Goal: Transaction & Acquisition: Subscribe to service/newsletter

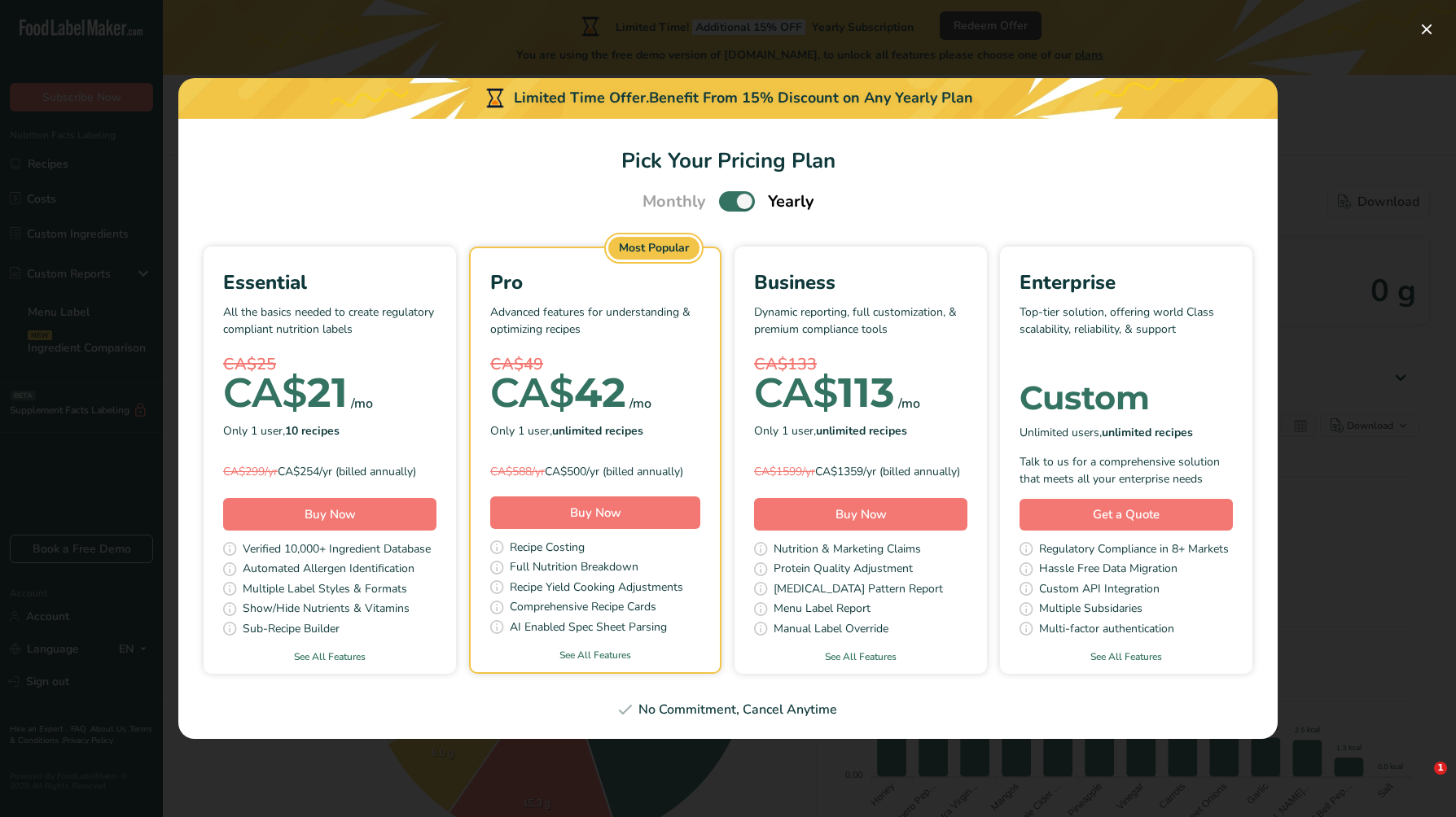
select select "Calories"
click at [296, 523] on button "Buy Now" at bounding box center [329, 514] width 213 height 33
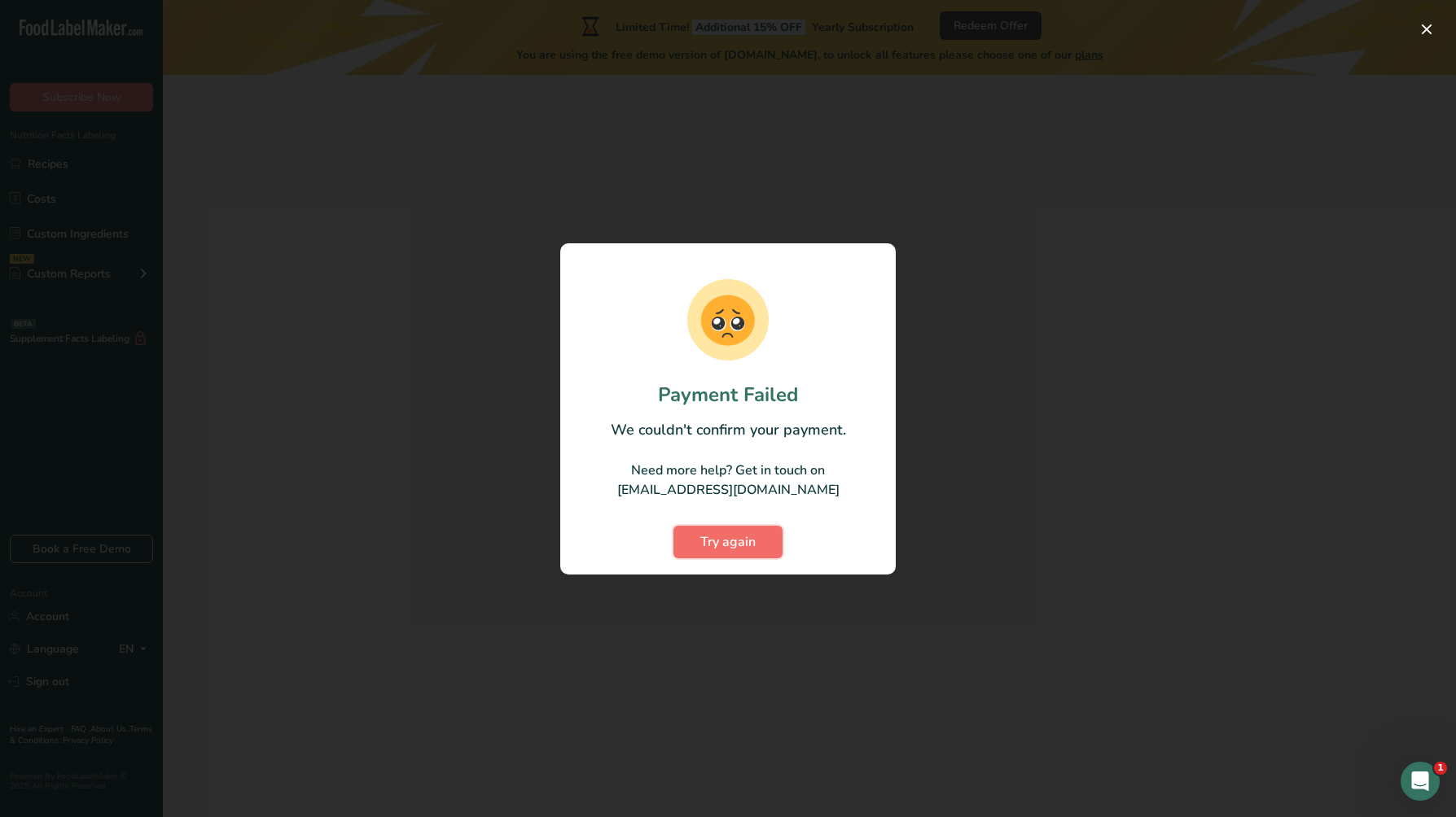
click at [727, 540] on span "Try again" at bounding box center [728, 542] width 56 height 20
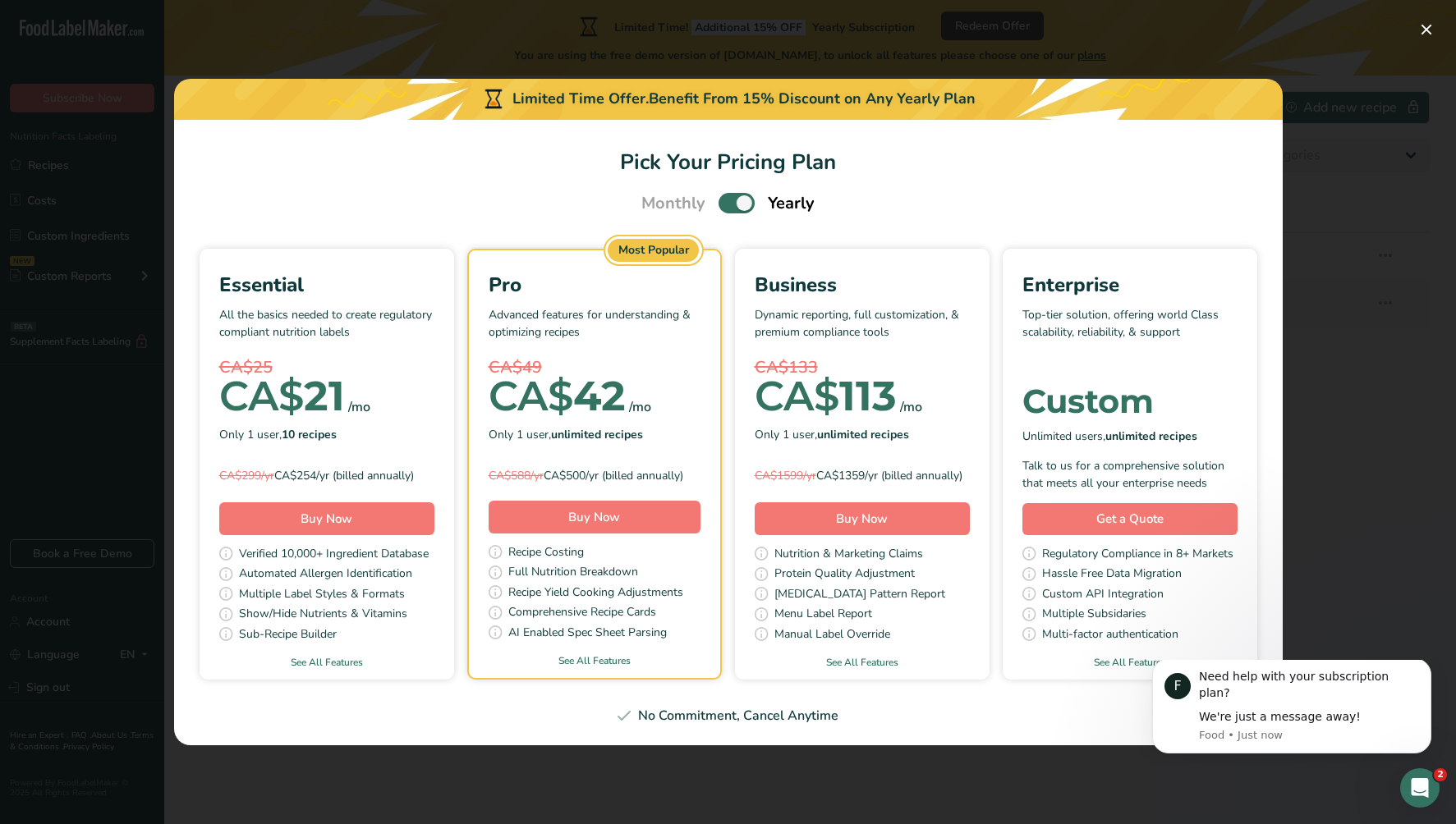
click at [674, 196] on span "Monthly" at bounding box center [674, 203] width 64 height 25
click at [745, 201] on span "Pick Your Pricing Plan Modal" at bounding box center [737, 203] width 36 height 21
click at [729, 201] on input "Pick Your Pricing Plan Modal" at bounding box center [724, 203] width 11 height 11
checkbox input "false"
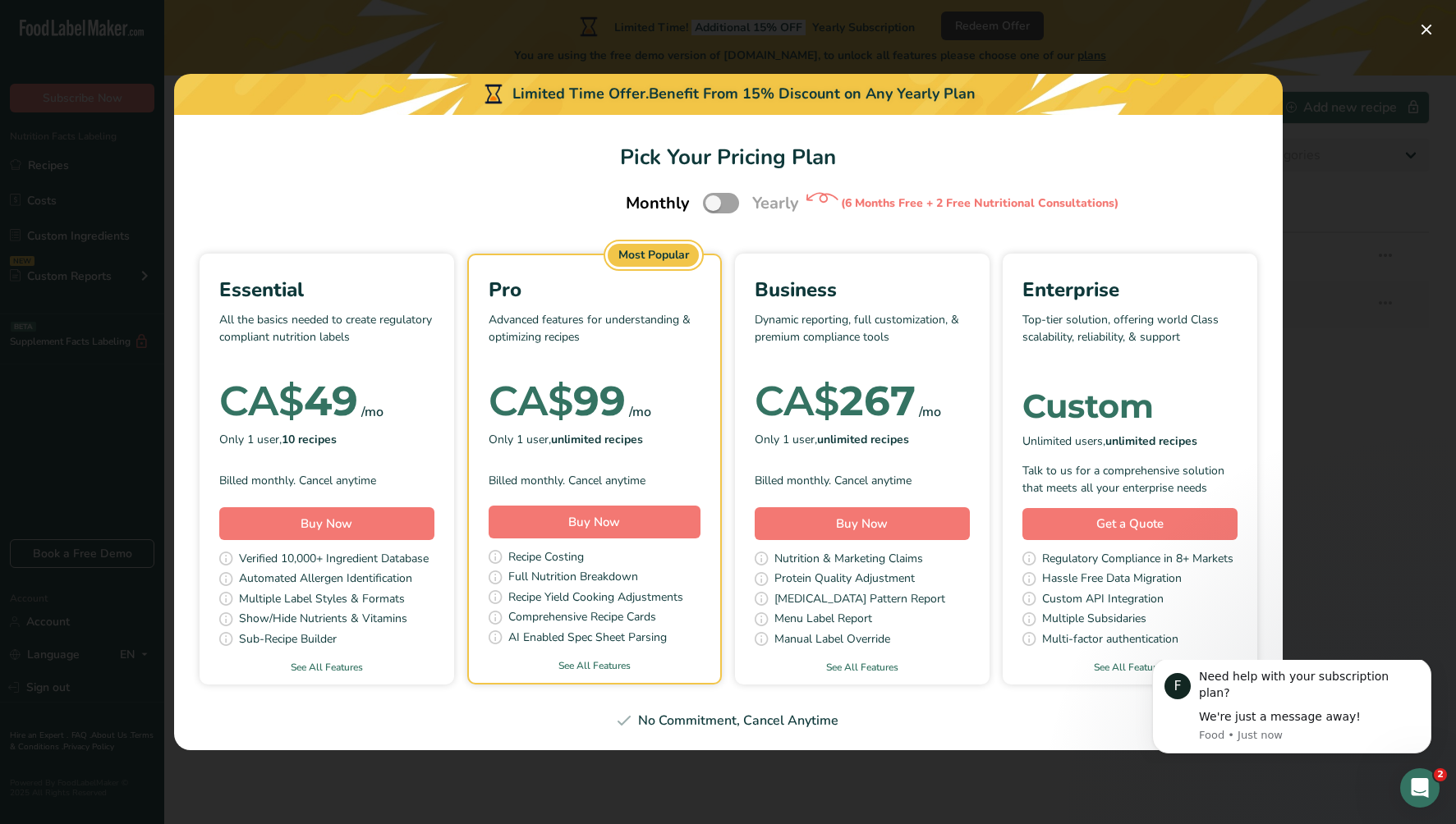
click at [1446, 26] on div "Pick Your Pricing Plan Modal" at bounding box center [728, 412] width 1456 height 824
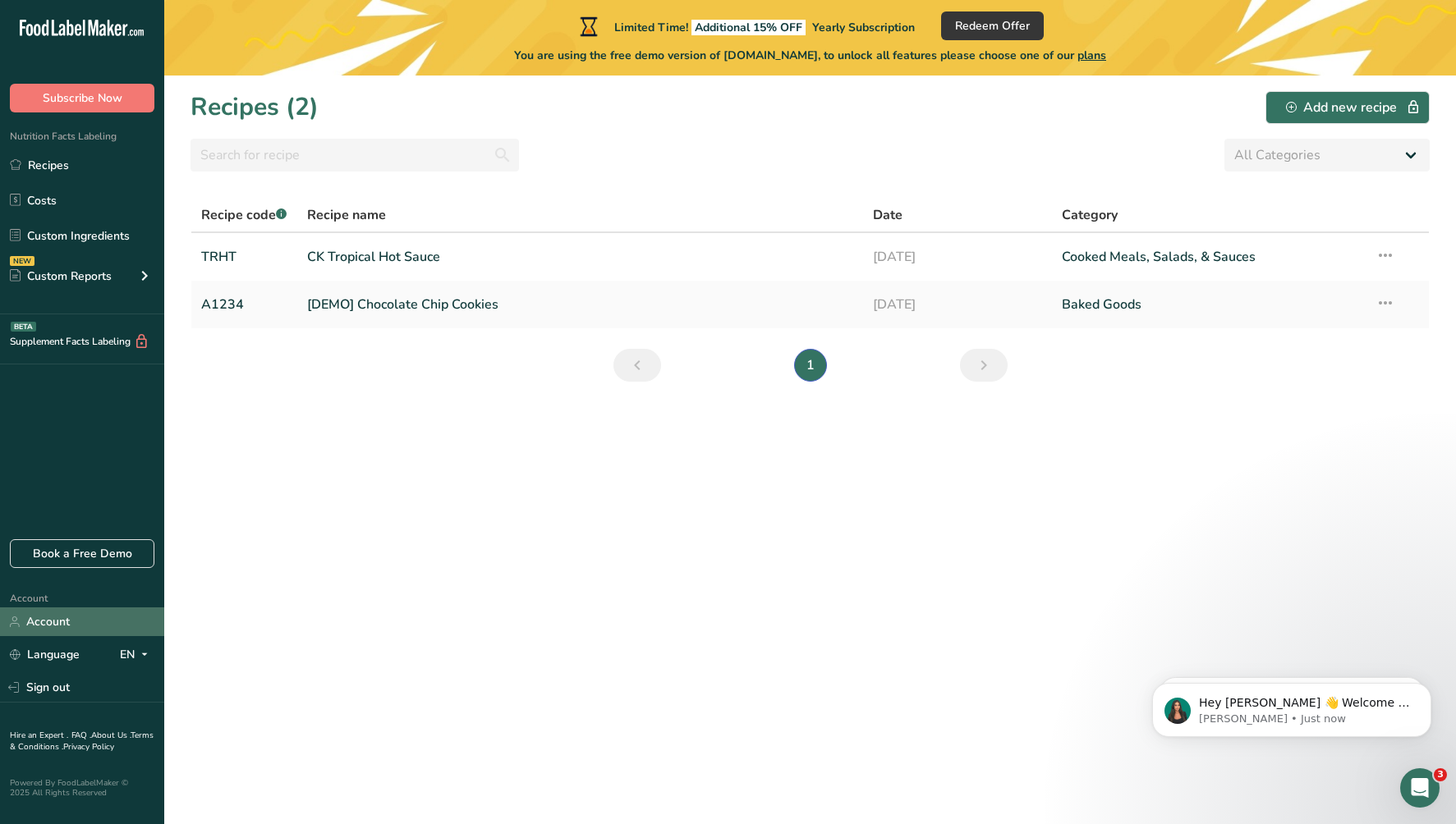
click at [47, 616] on link "Account" at bounding box center [82, 621] width 164 height 29
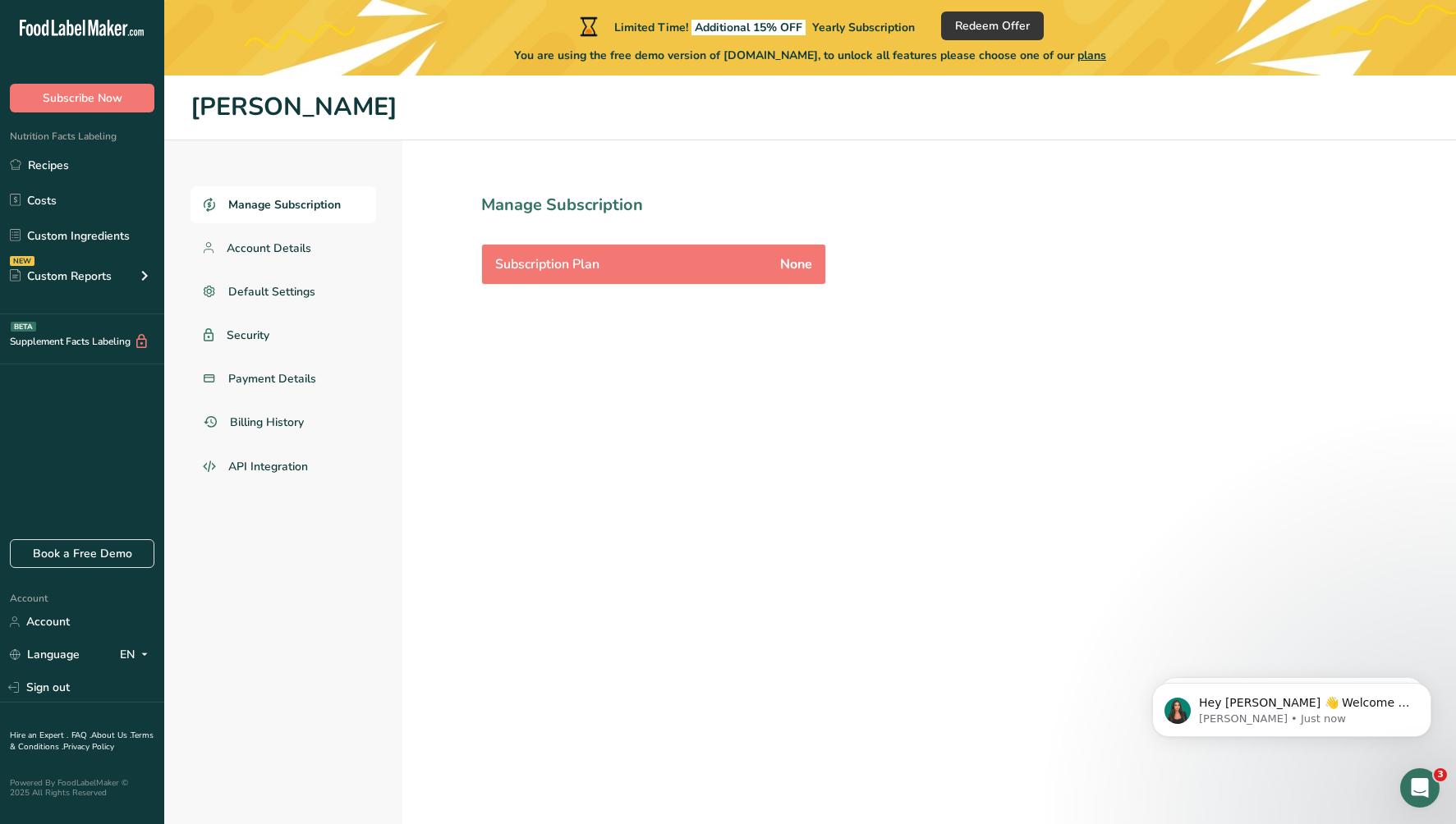
click at [800, 265] on span "None" at bounding box center [796, 264] width 32 height 20
click at [58, 100] on span "Subscribe Now" at bounding box center [82, 98] width 80 height 17
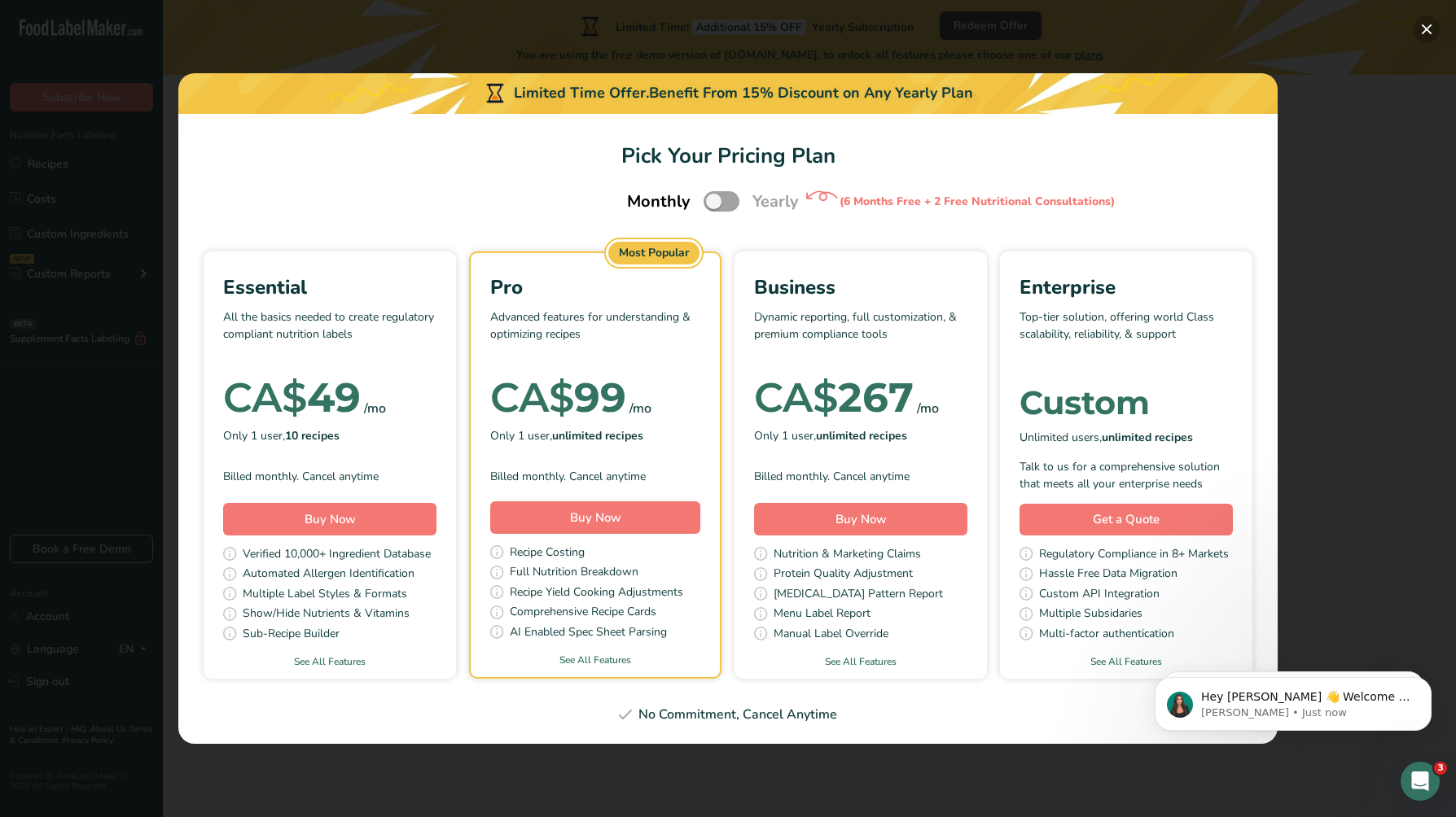
click at [1436, 30] on button "Pick Your Pricing Plan Modal" at bounding box center [1427, 29] width 26 height 26
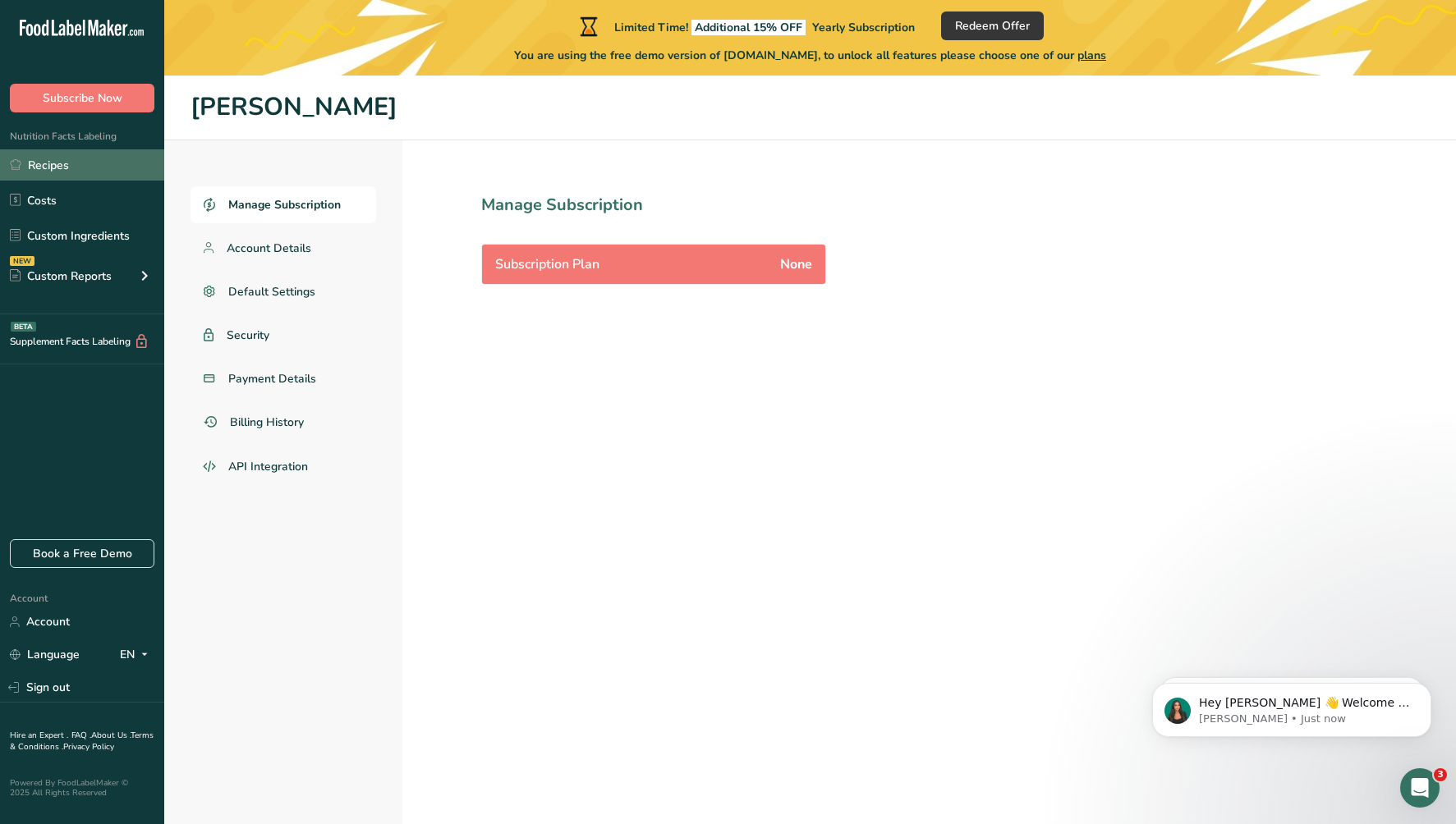
click at [44, 162] on link "Recipes" at bounding box center [82, 165] width 164 height 31
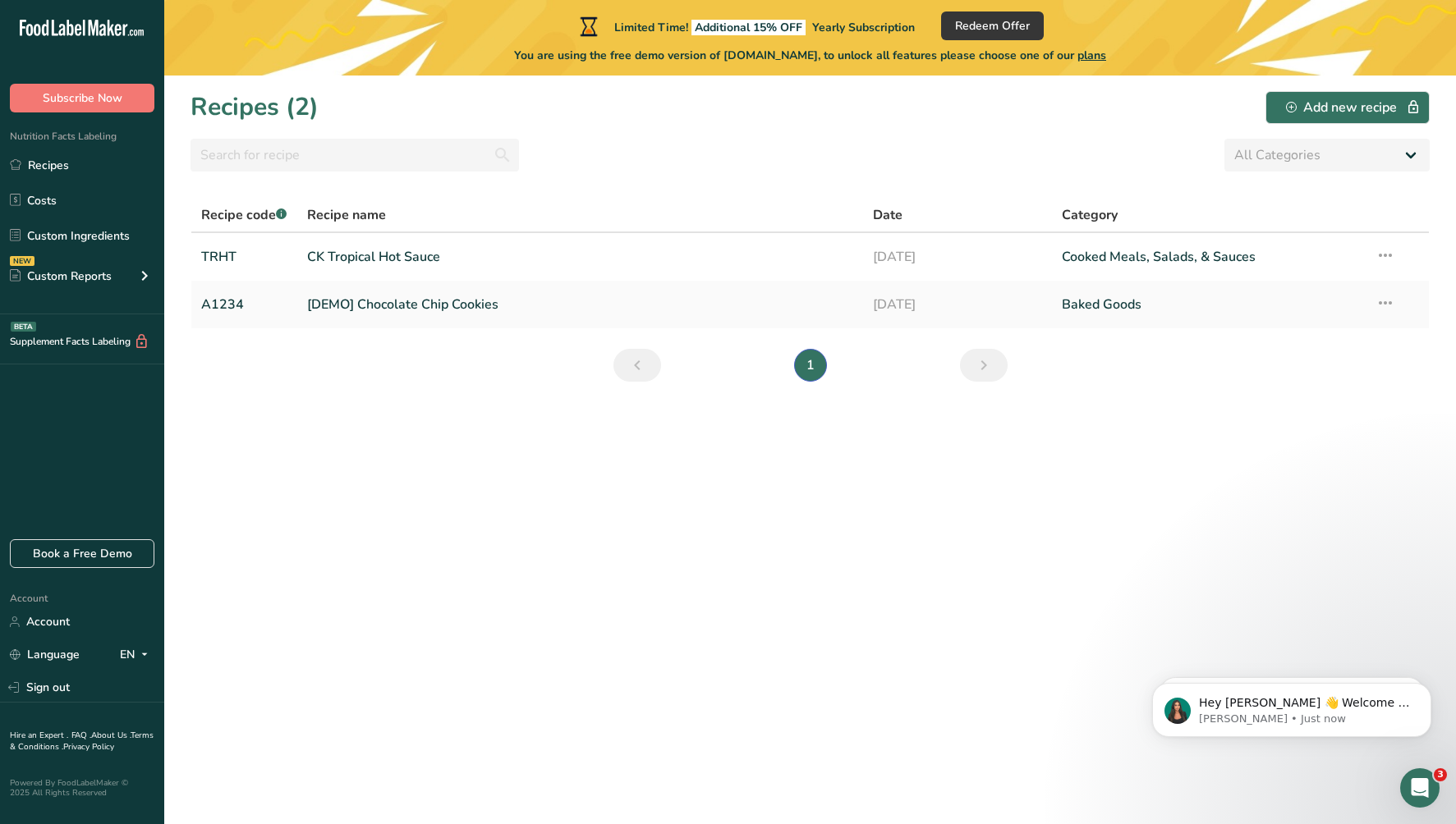
click at [1106, 54] on span "plans" at bounding box center [1091, 55] width 29 height 16
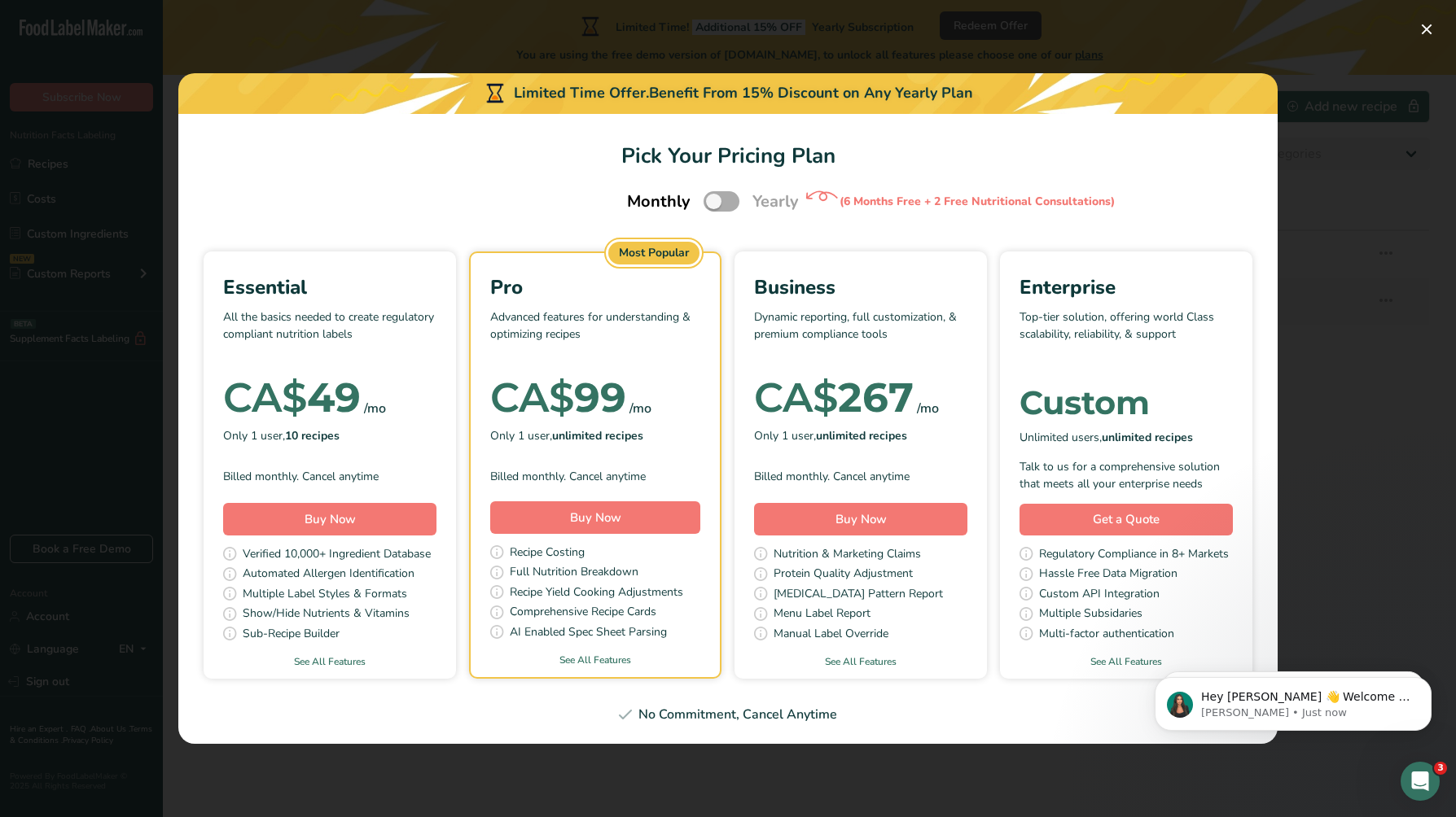
click at [717, 198] on span "Pick Your Pricing Plan Modal" at bounding box center [722, 201] width 36 height 20
click at [715, 198] on input "Pick Your Pricing Plan Modal" at bounding box center [709, 201] width 11 height 11
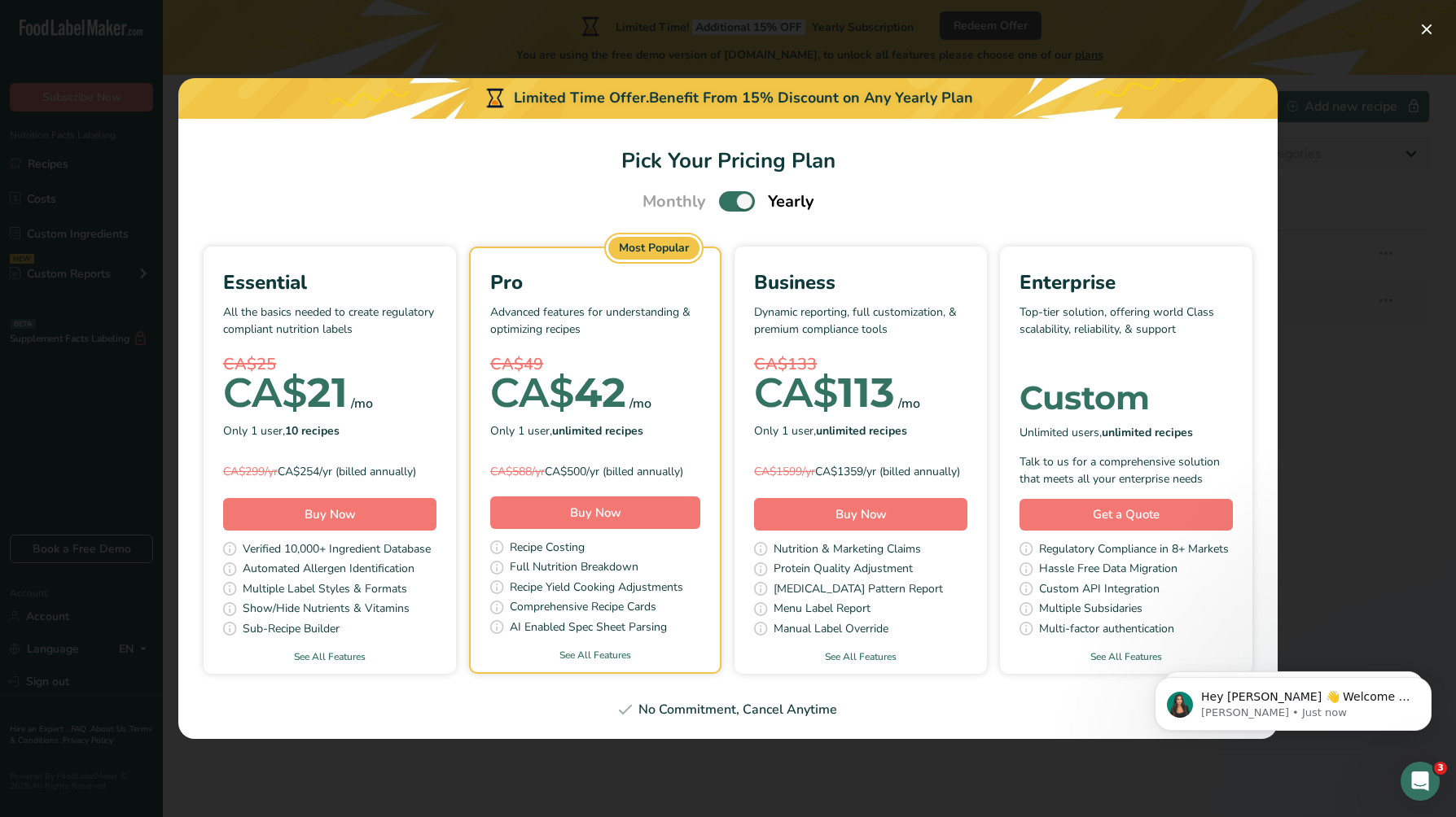
click at [719, 198] on label "Pick Your Pricing Plan Modal" at bounding box center [737, 201] width 36 height 20
click at [719, 198] on input "Pick Your Pricing Plan Modal" at bounding box center [724, 201] width 11 height 11
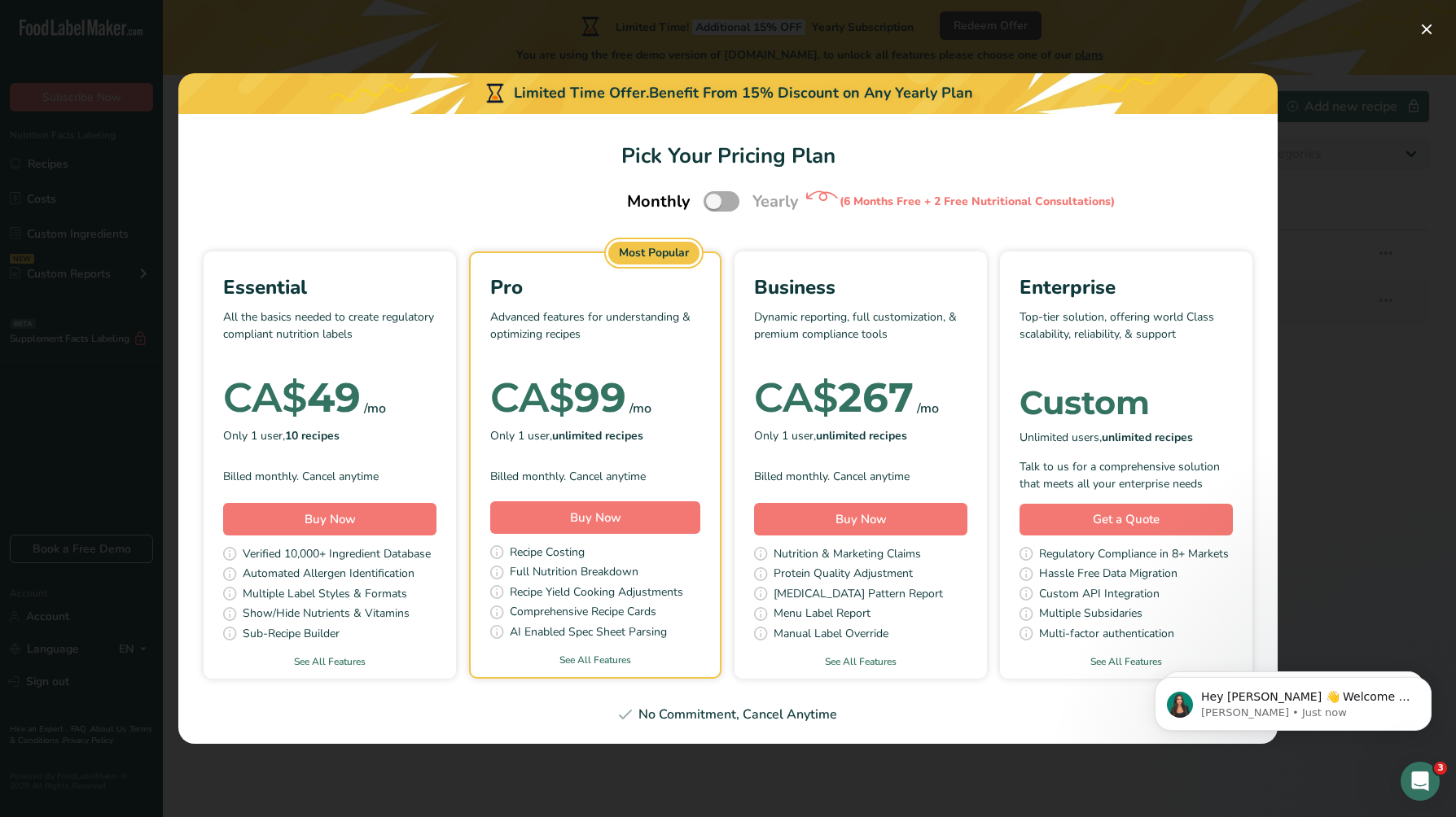
click at [717, 198] on span "Pick Your Pricing Plan Modal" at bounding box center [722, 201] width 36 height 20
click at [715, 198] on input "Pick Your Pricing Plan Modal" at bounding box center [709, 201] width 11 height 11
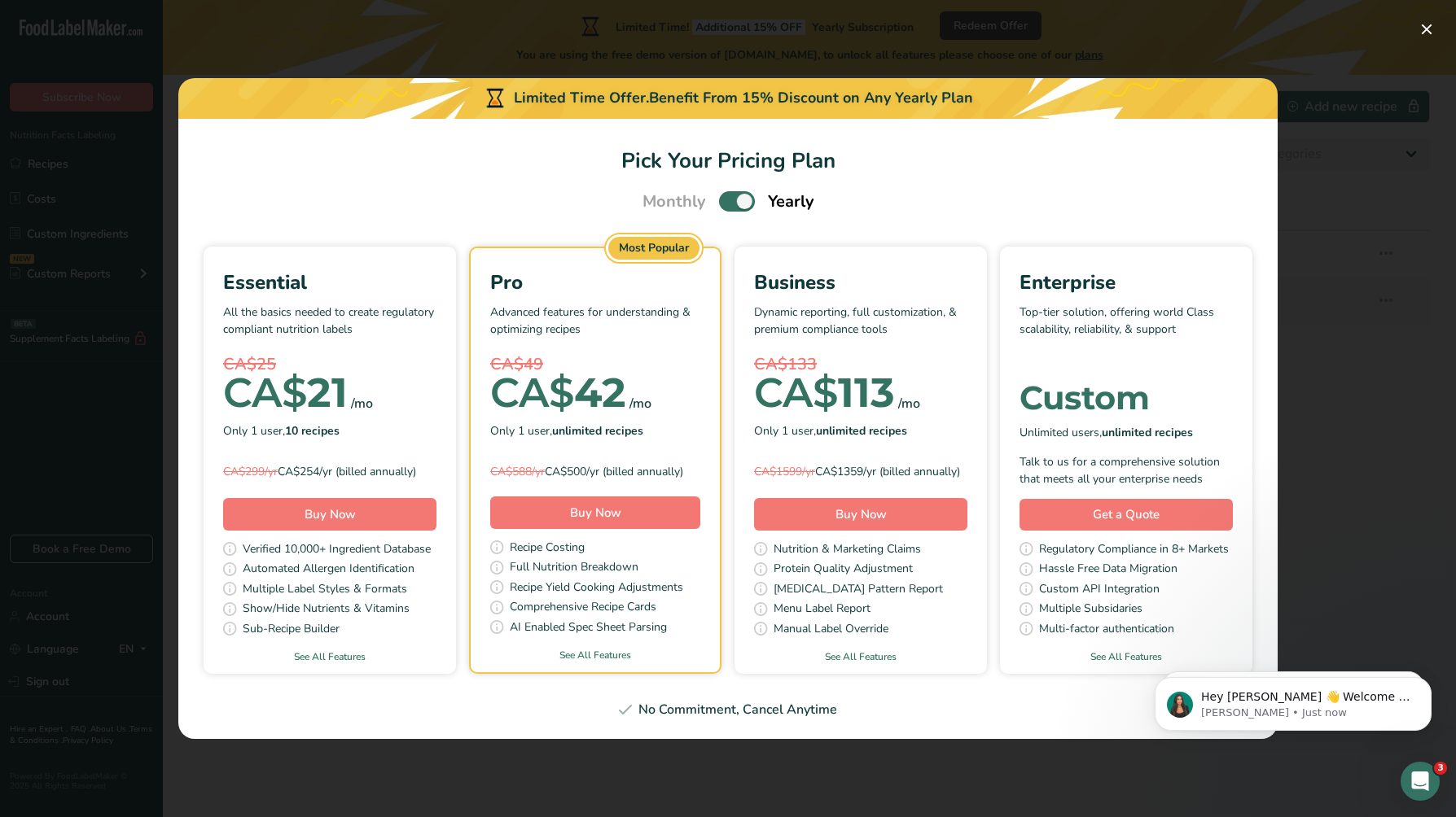
click at [719, 198] on label "Pick Your Pricing Plan Modal" at bounding box center [737, 201] width 36 height 20
click at [719, 198] on input "Pick Your Pricing Plan Modal" at bounding box center [724, 201] width 11 height 11
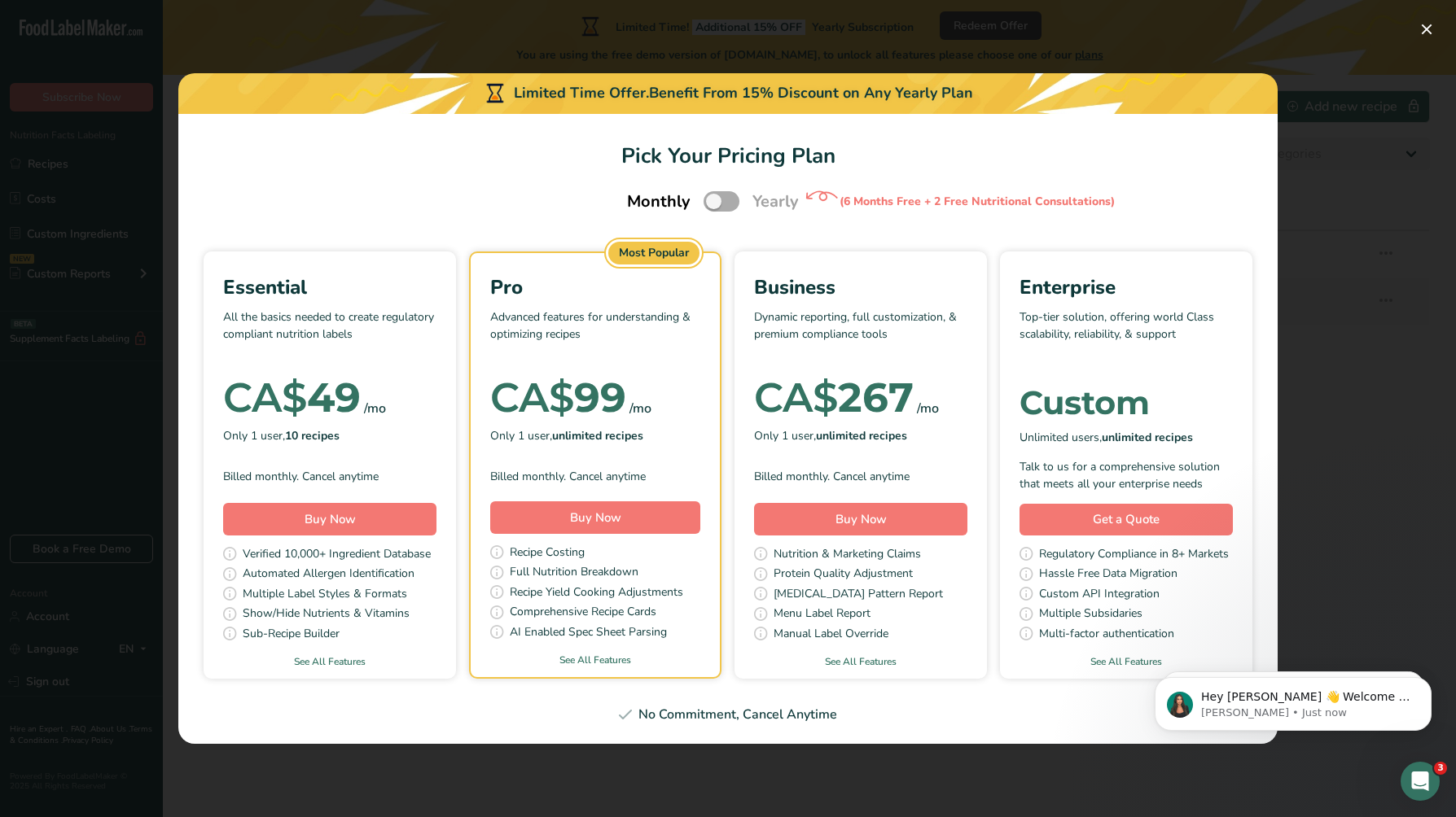
click at [707, 193] on span "Pick Your Pricing Plan Modal" at bounding box center [722, 201] width 36 height 20
click at [707, 196] on input "Pick Your Pricing Plan Modal" at bounding box center [709, 201] width 11 height 11
checkbox input "true"
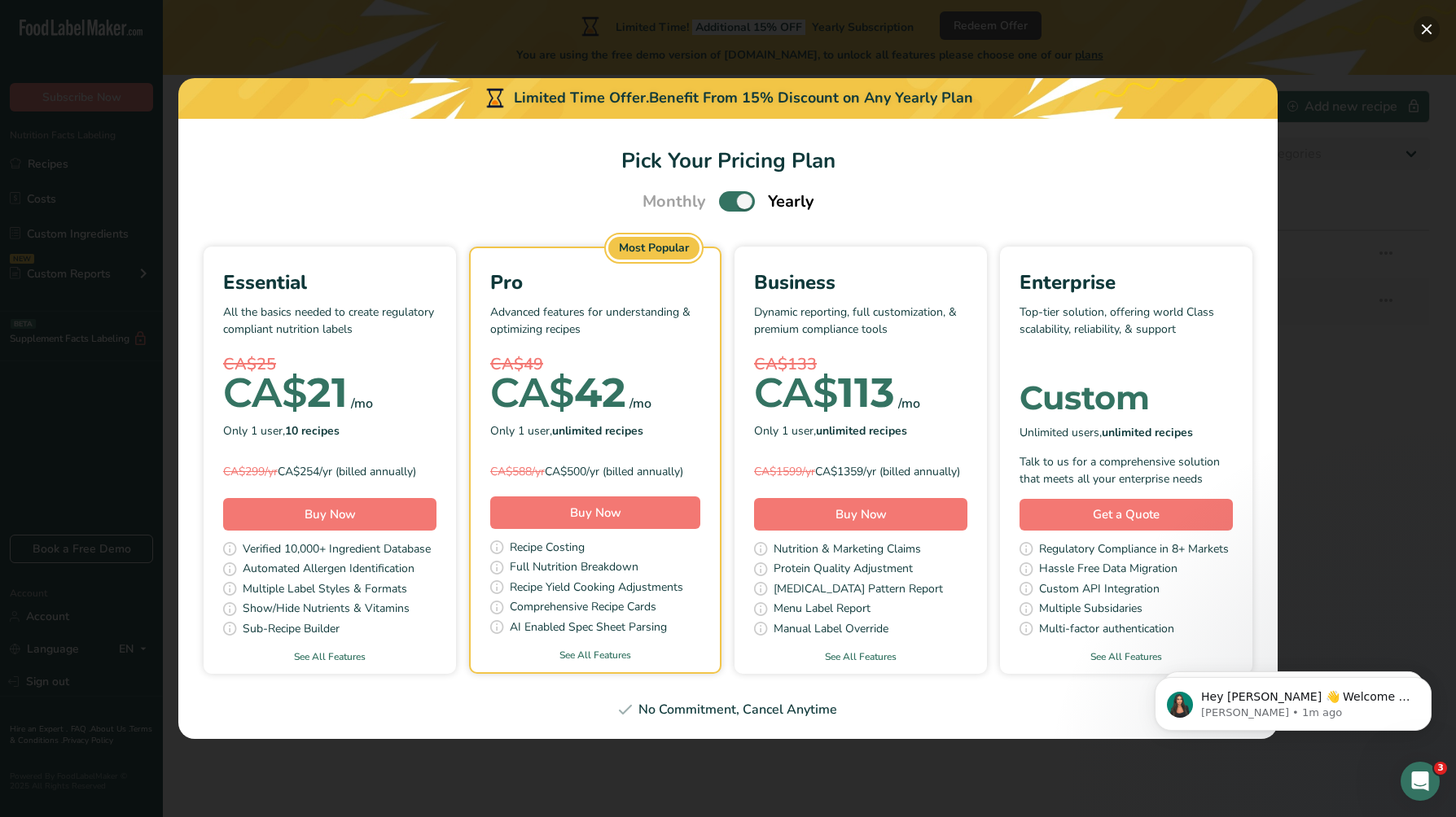
click at [1429, 30] on button "Pick Your Pricing Plan Modal" at bounding box center [1427, 29] width 26 height 26
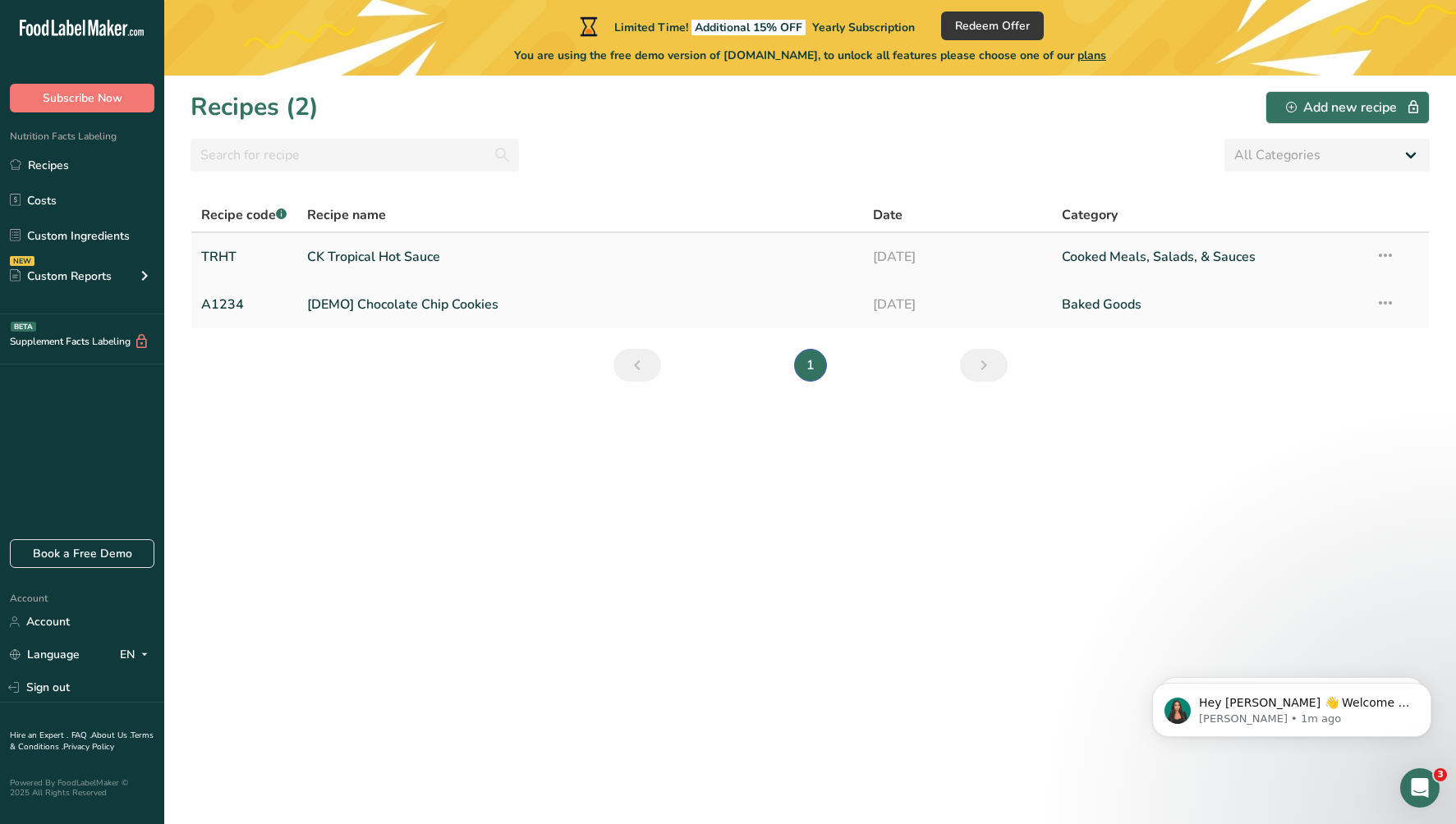
click at [363, 253] on link "CK Tropical Hot Sauce" at bounding box center [580, 257] width 546 height 35
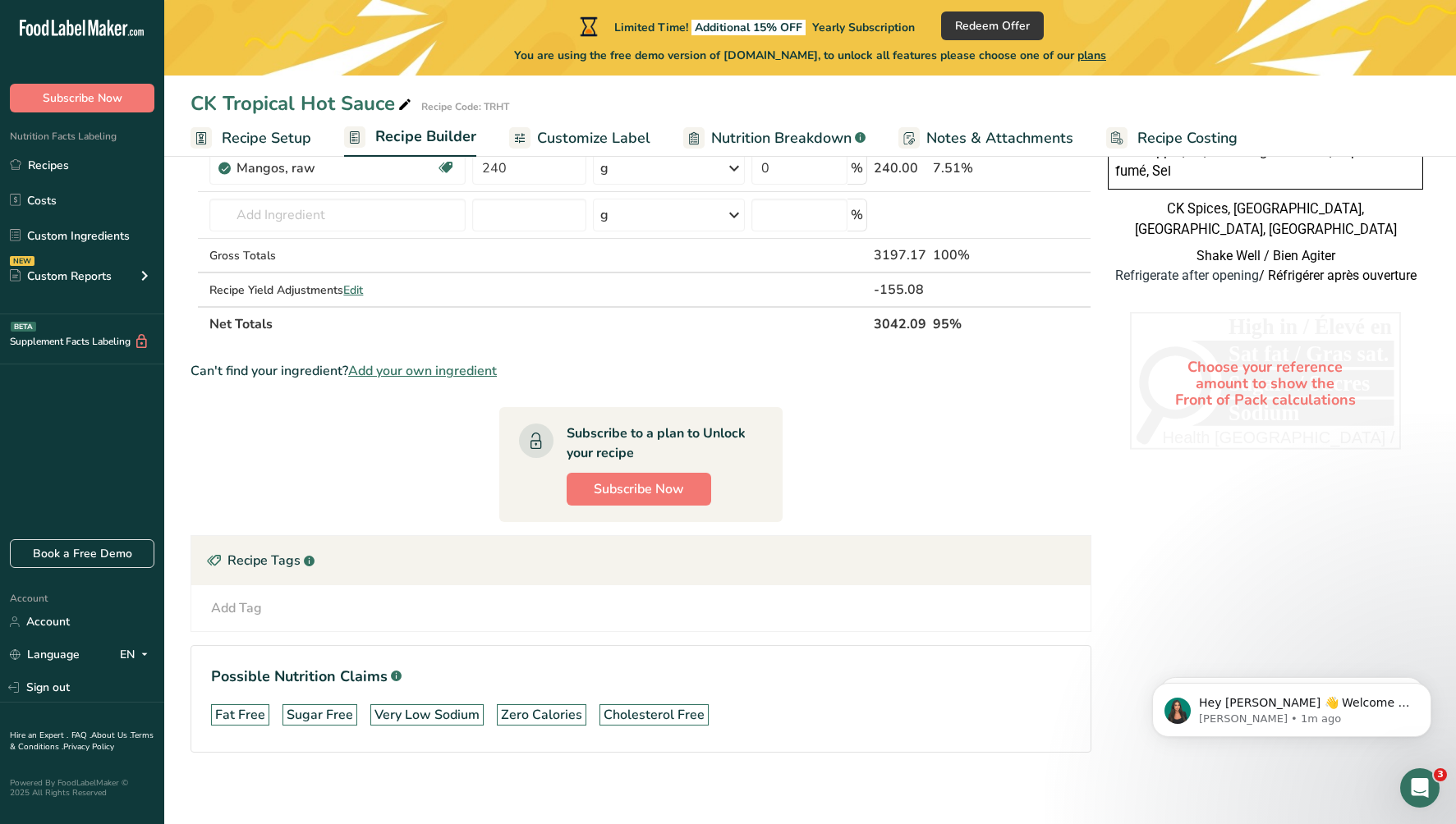
scroll to position [712, 0]
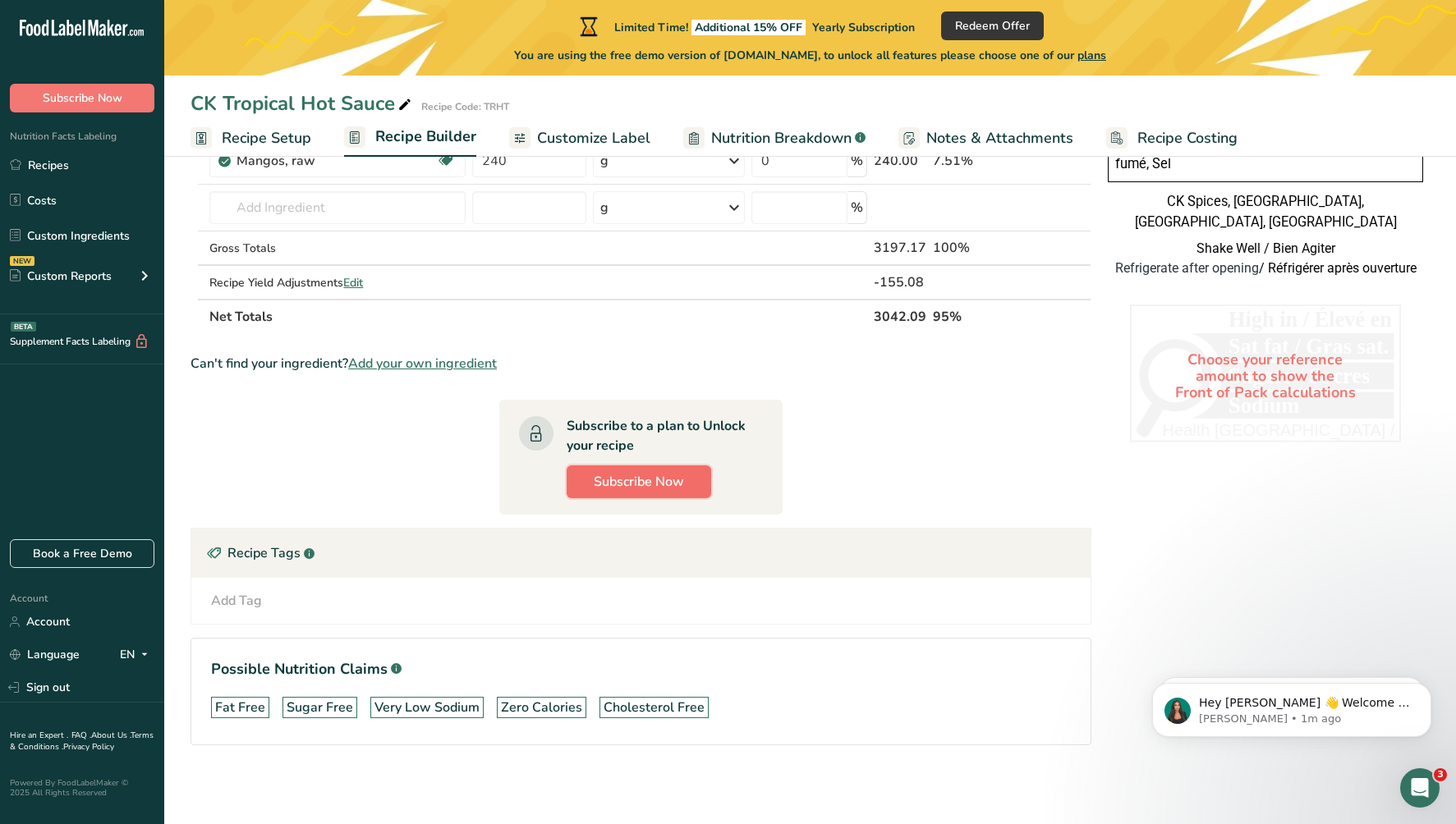
click at [639, 488] on span "Subscribe Now" at bounding box center [639, 482] width 91 height 20
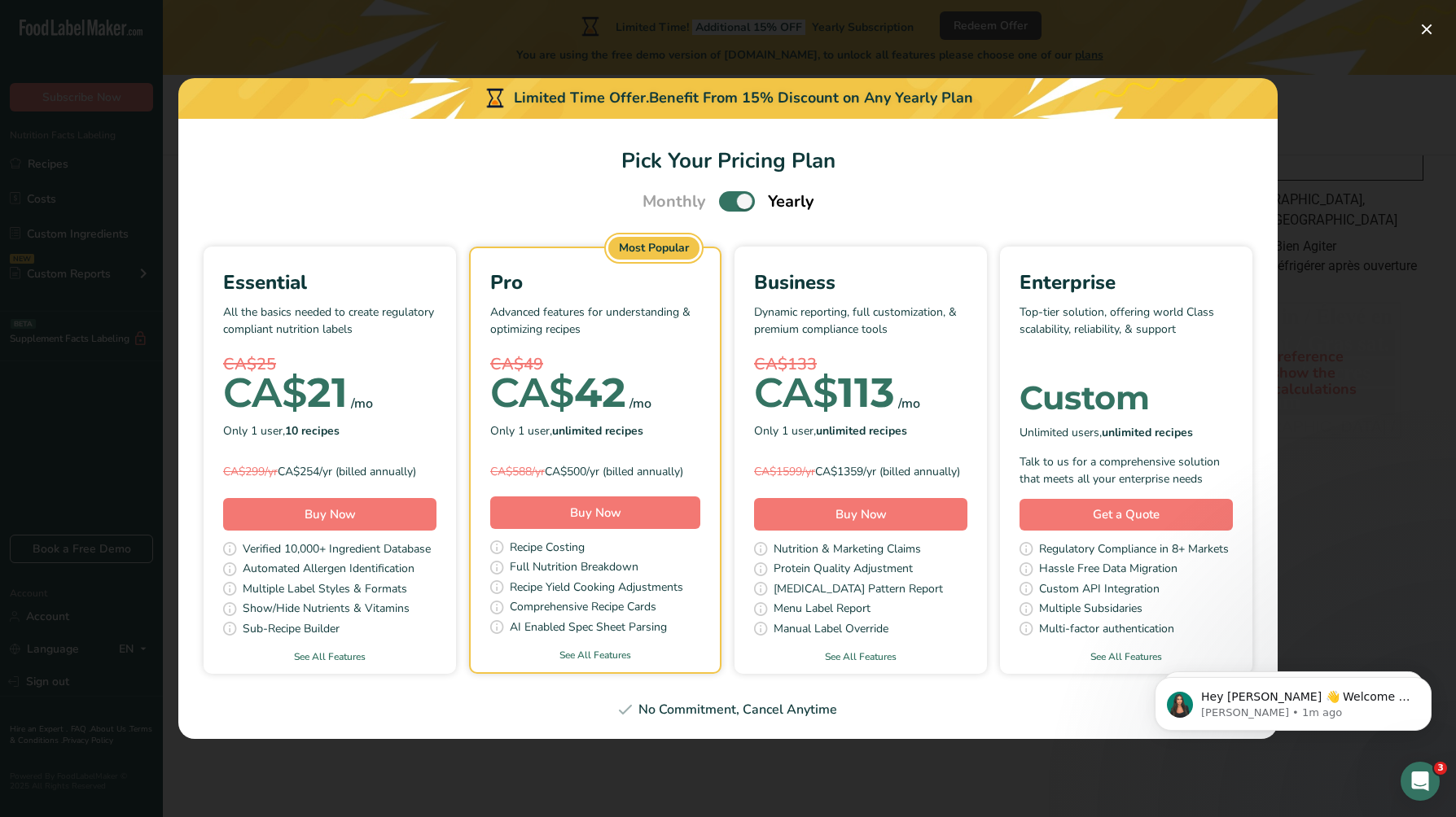
click at [750, 196] on span "Pick Your Pricing Plan Modal" at bounding box center [737, 201] width 36 height 20
click at [729, 196] on input "Pick Your Pricing Plan Modal" at bounding box center [724, 201] width 11 height 11
checkbox input "false"
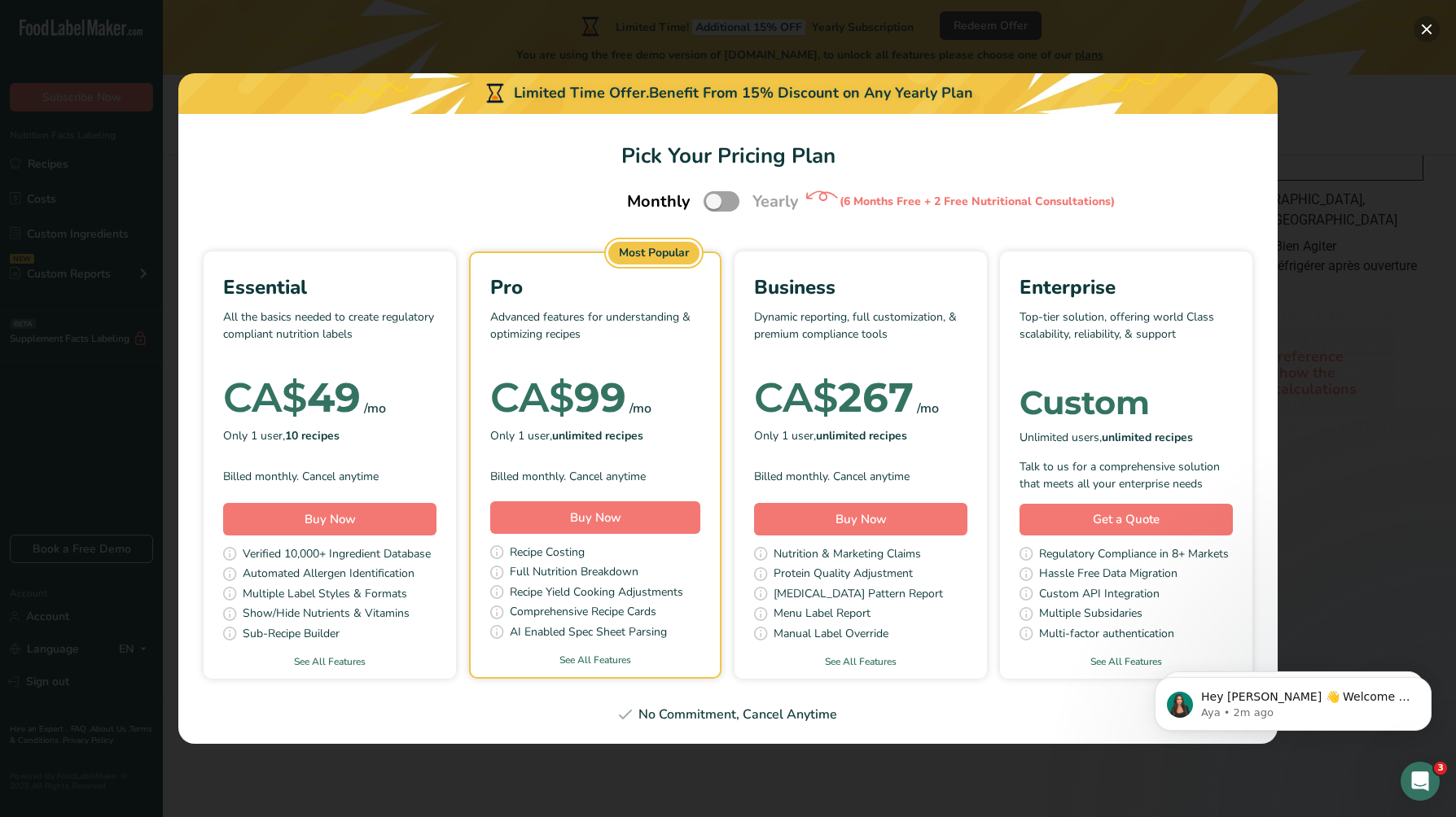
click at [1427, 33] on button "Pick Your Pricing Plan Modal" at bounding box center [1427, 29] width 26 height 26
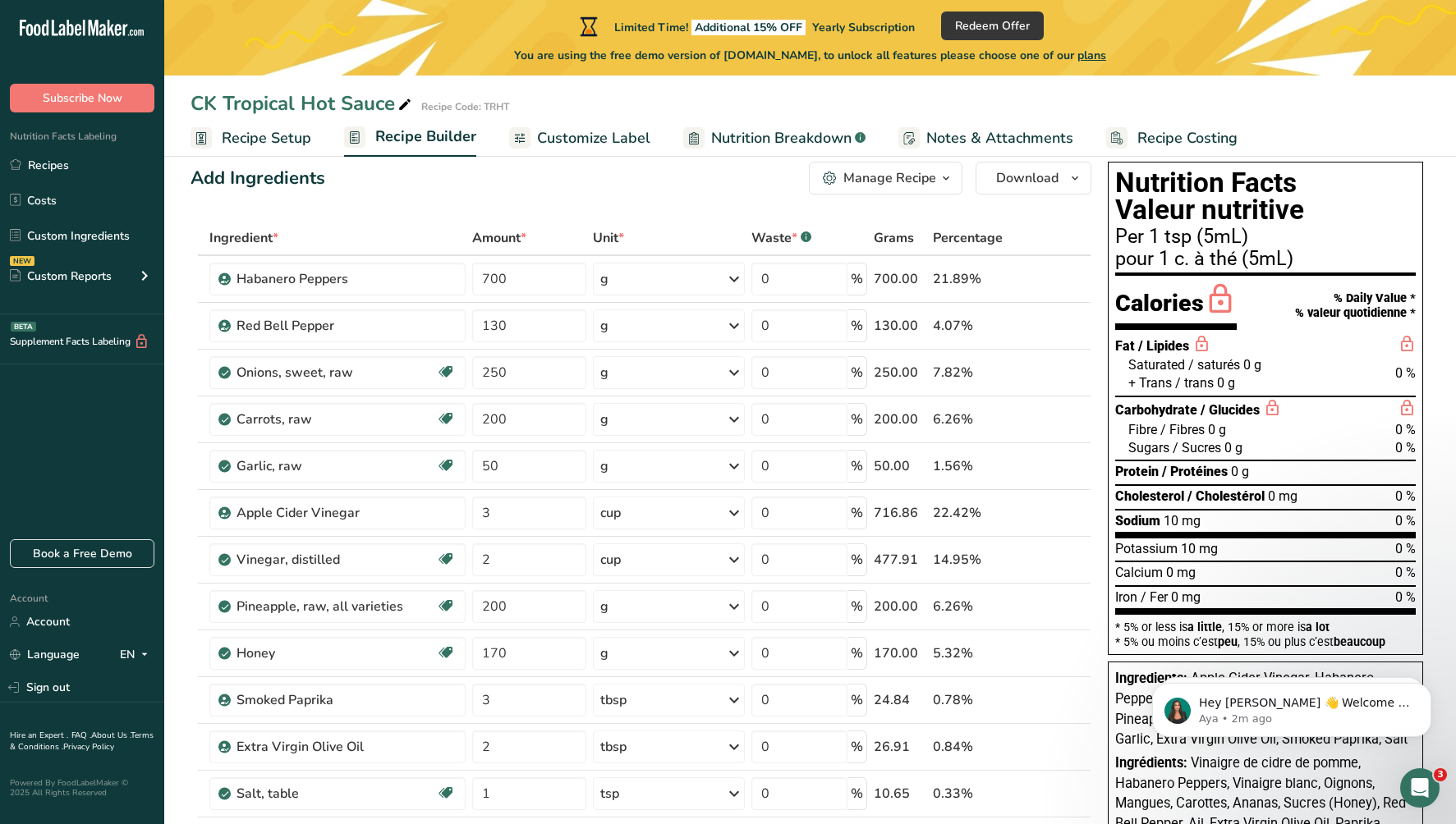
scroll to position [0, 0]
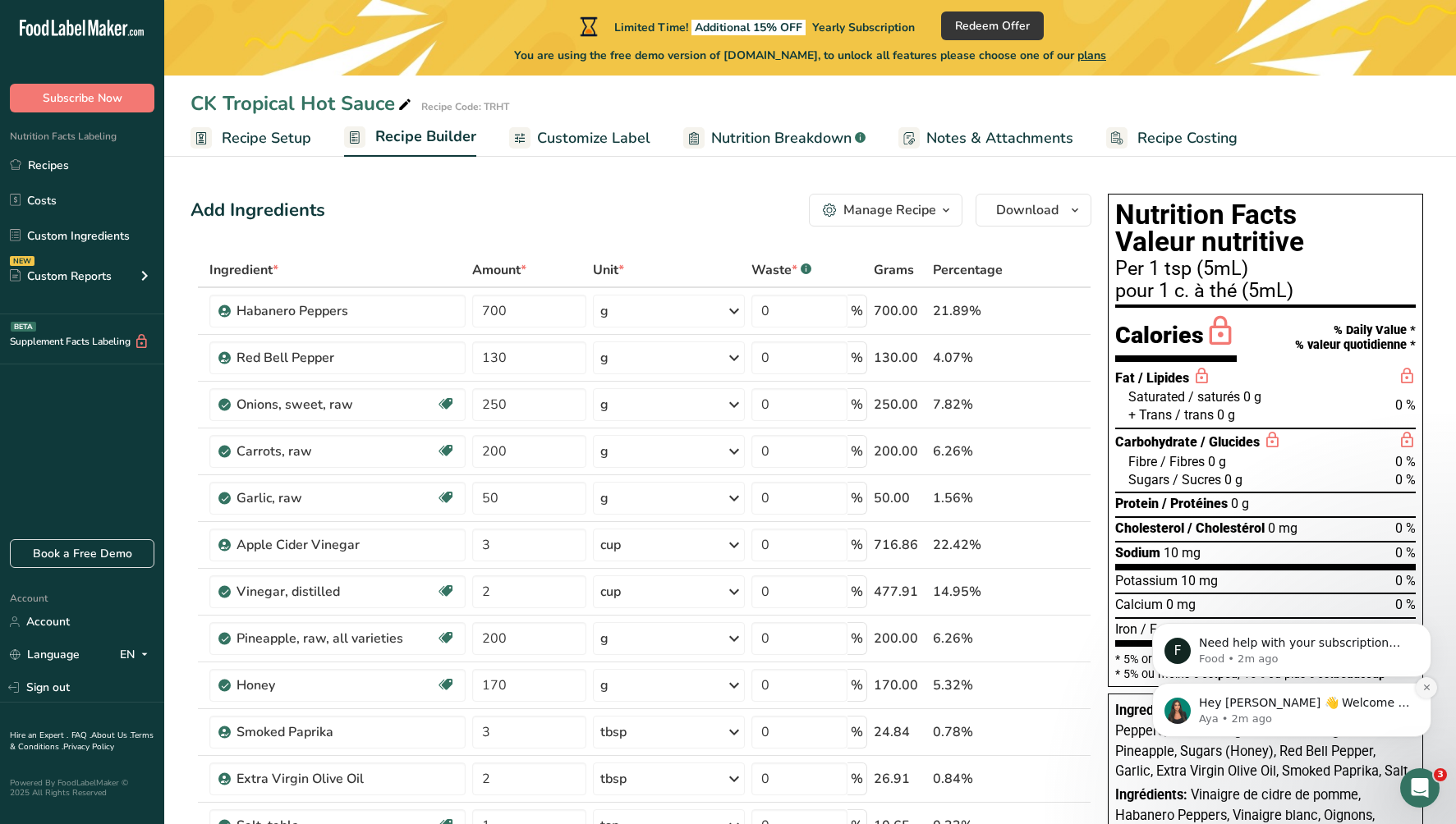
click at [1428, 687] on icon "Dismiss notification" at bounding box center [1426, 687] width 9 height 9
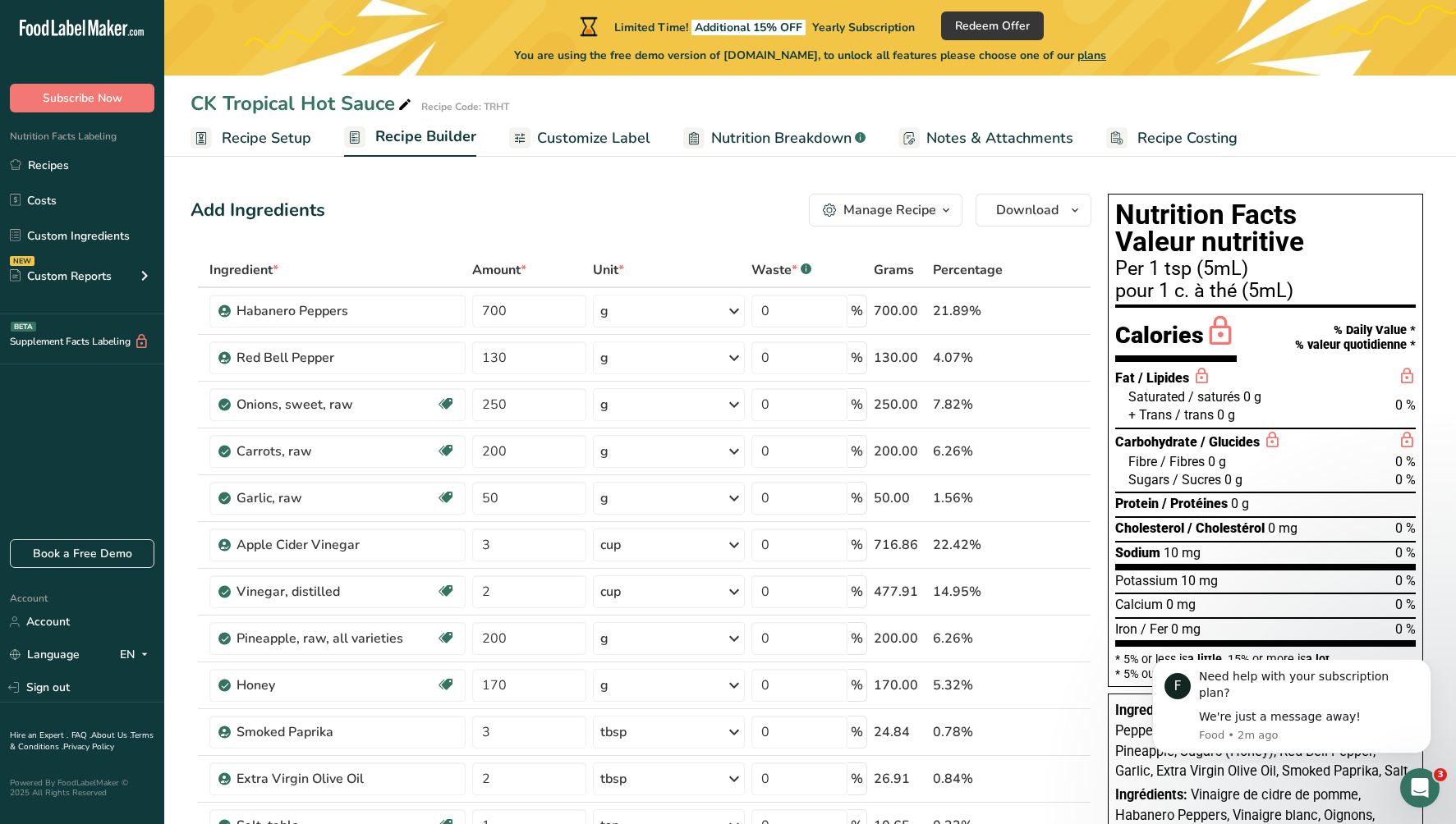
click at [1428, 673] on button "Dismiss notification" at bounding box center [1426, 663] width 17 height 17
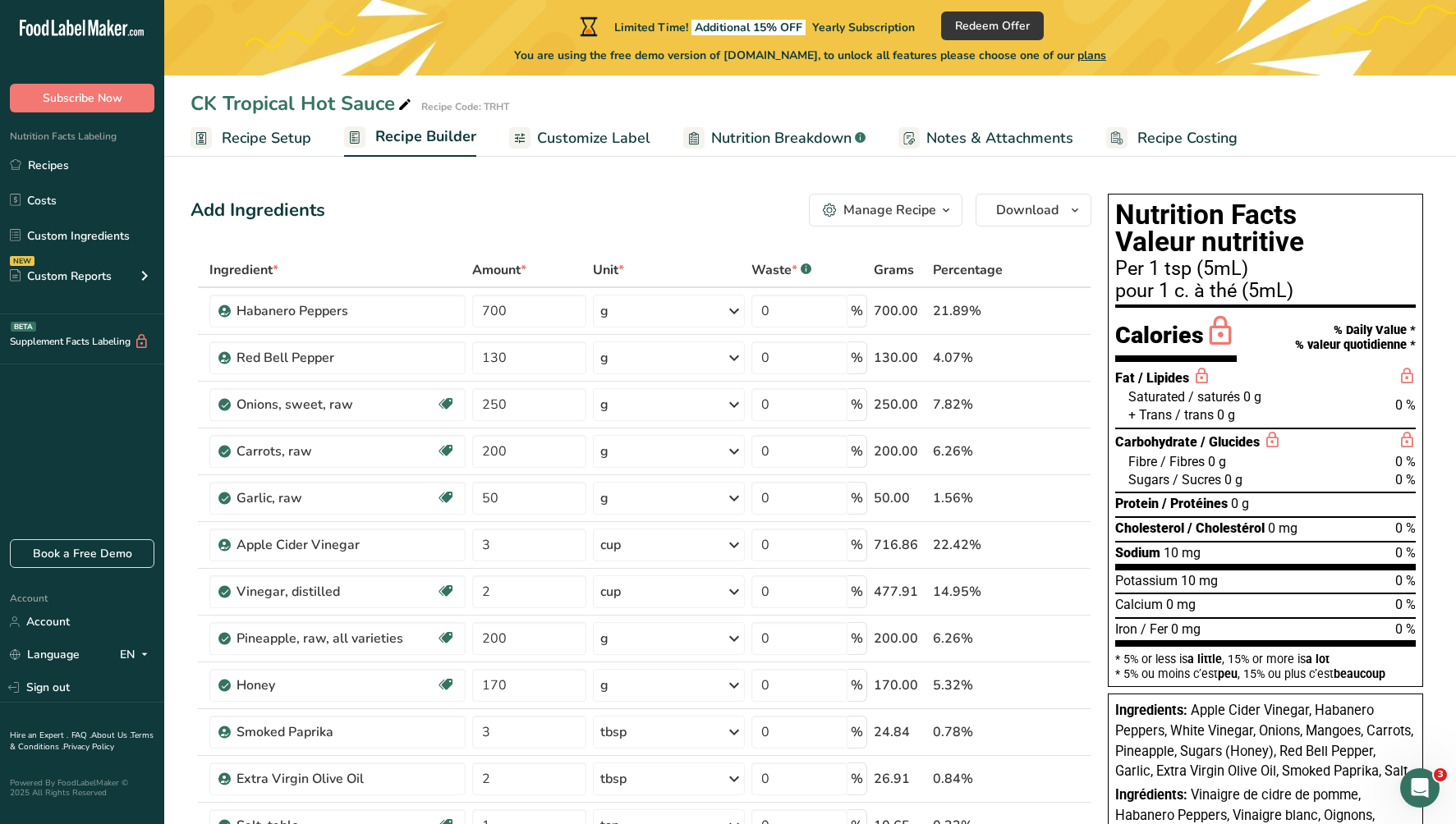
click at [640, 137] on span "Customize Label" at bounding box center [594, 138] width 114 height 22
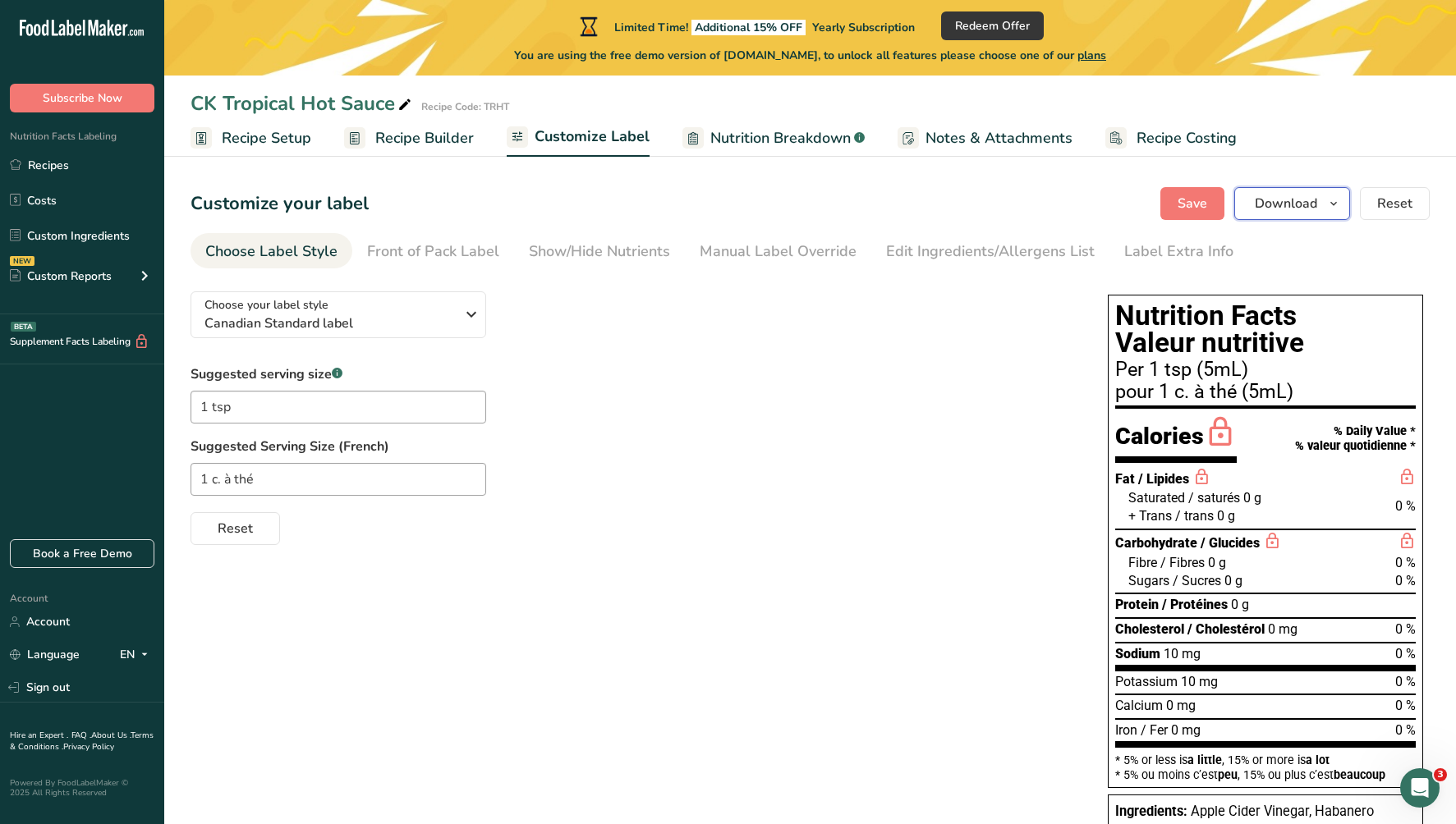
click at [1333, 201] on icon "button" at bounding box center [1333, 203] width 13 height 21
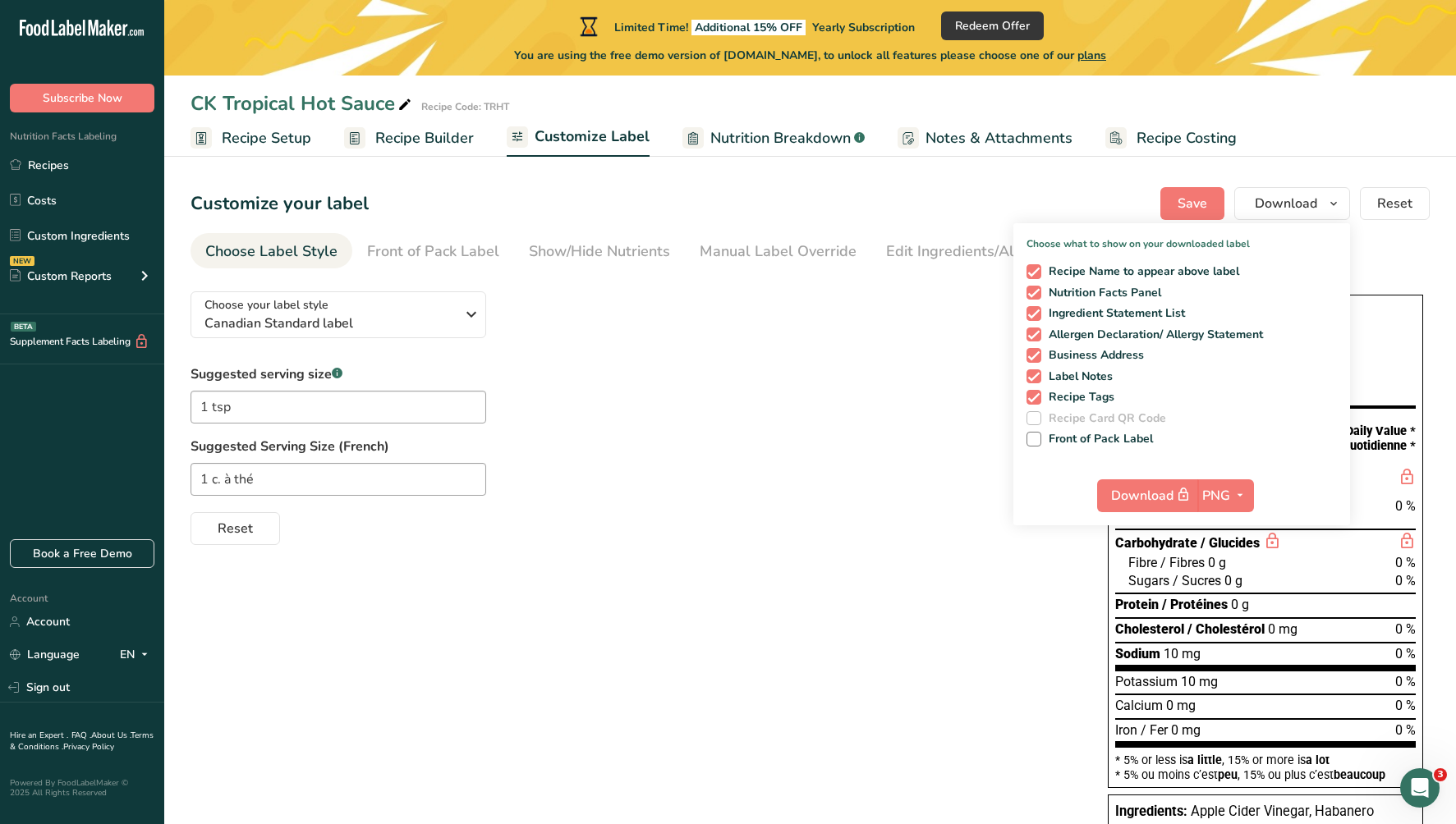
click at [1001, 496] on div "Suggested serving size .a-a{fill:#347362;}.b-a{fill:#fff;} 1 tsp Suggested Serv…" at bounding box center [632, 454] width 884 height 180
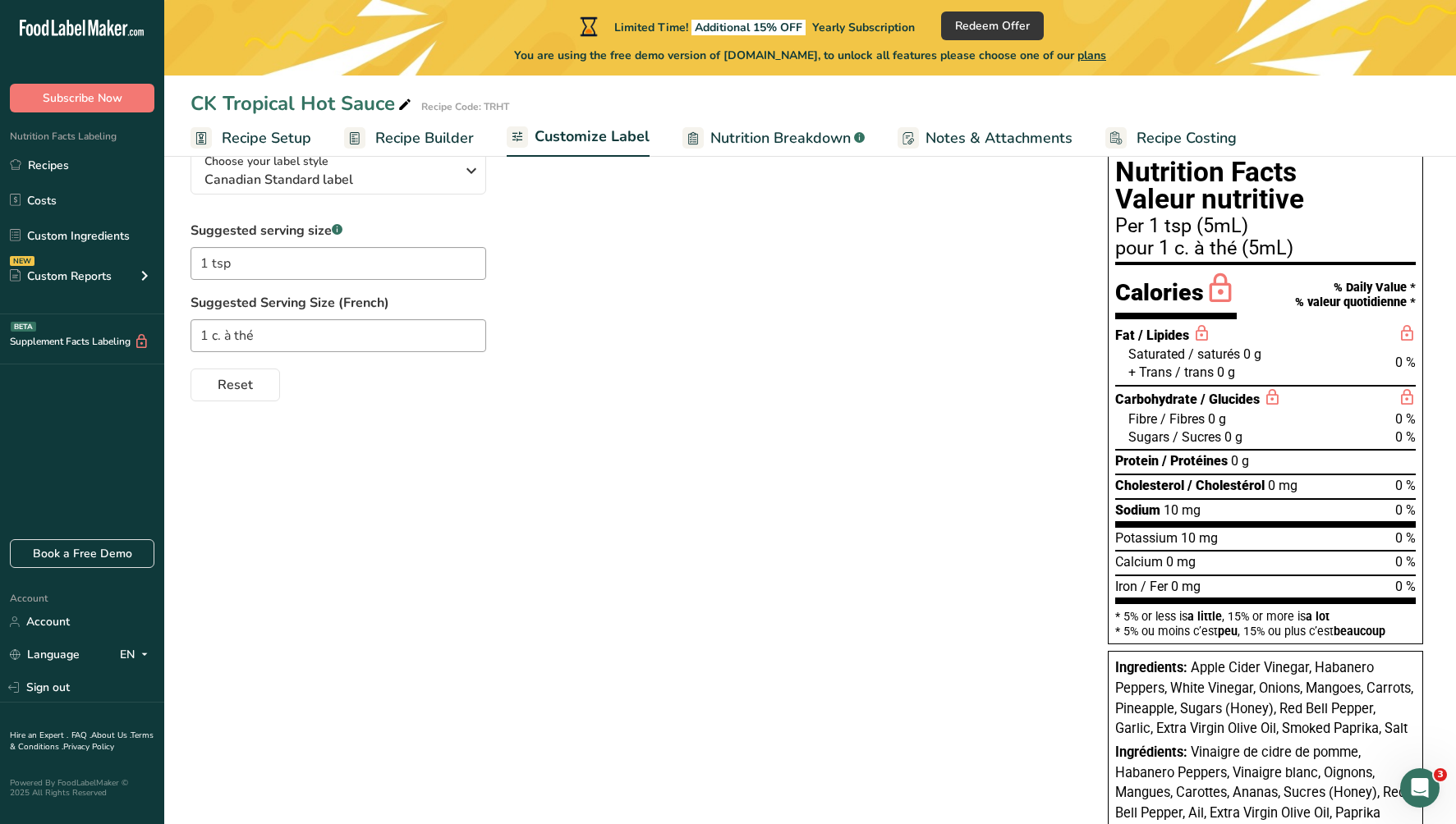
scroll to position [147, 0]
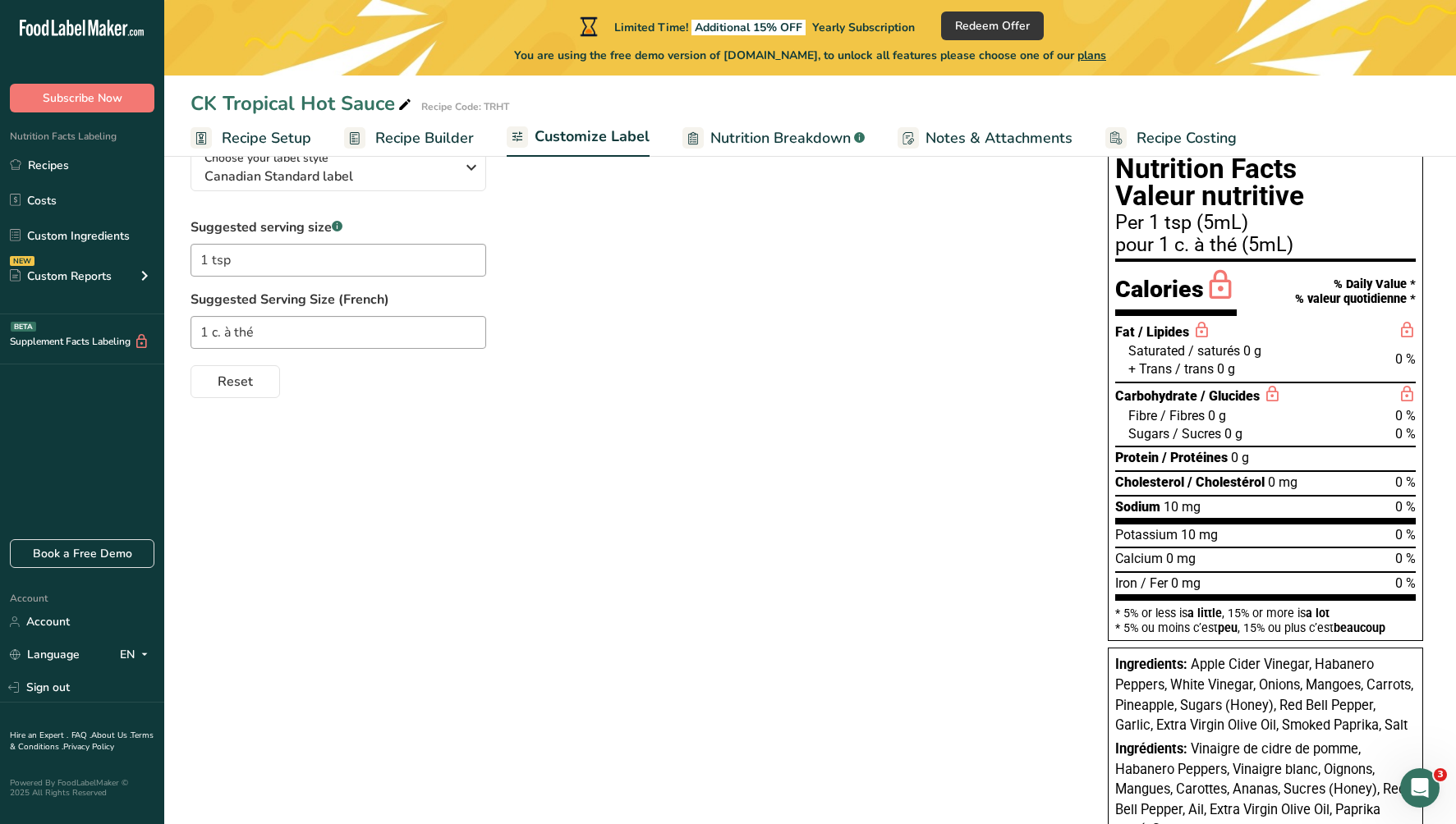
drag, startPoint x: 958, startPoint y: 393, endPoint x: 993, endPoint y: 417, distance: 42.4
click at [992, 417] on div "Choose your label style Canadian Standard label USA (FDA) Standard FDA label Ta…" at bounding box center [810, 547] width 1239 height 832
click at [981, 445] on div "Choose your label style Canadian Standard label USA (FDA) Standard FDA label Ta…" at bounding box center [810, 547] width 1239 height 832
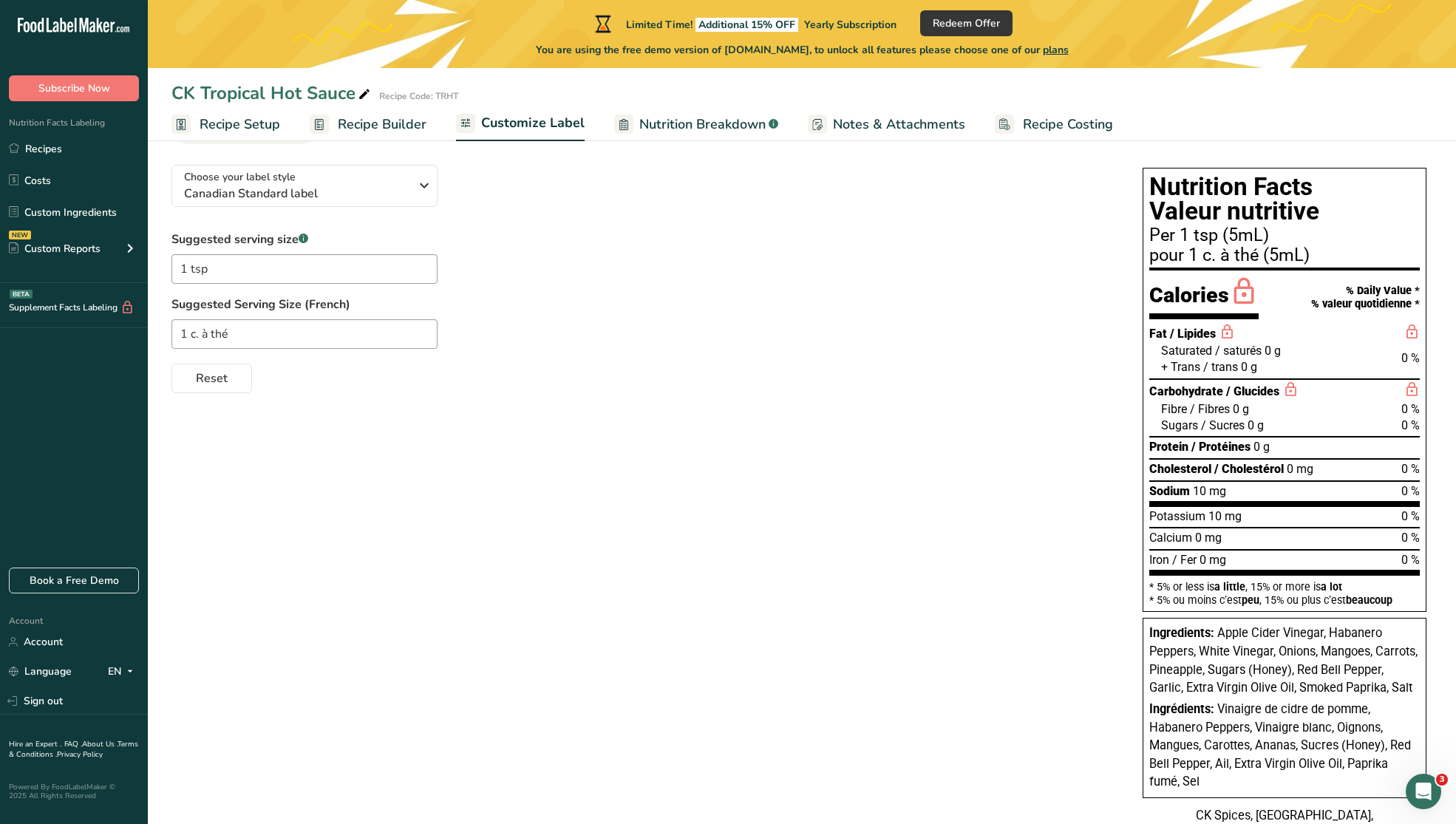
scroll to position [115, 0]
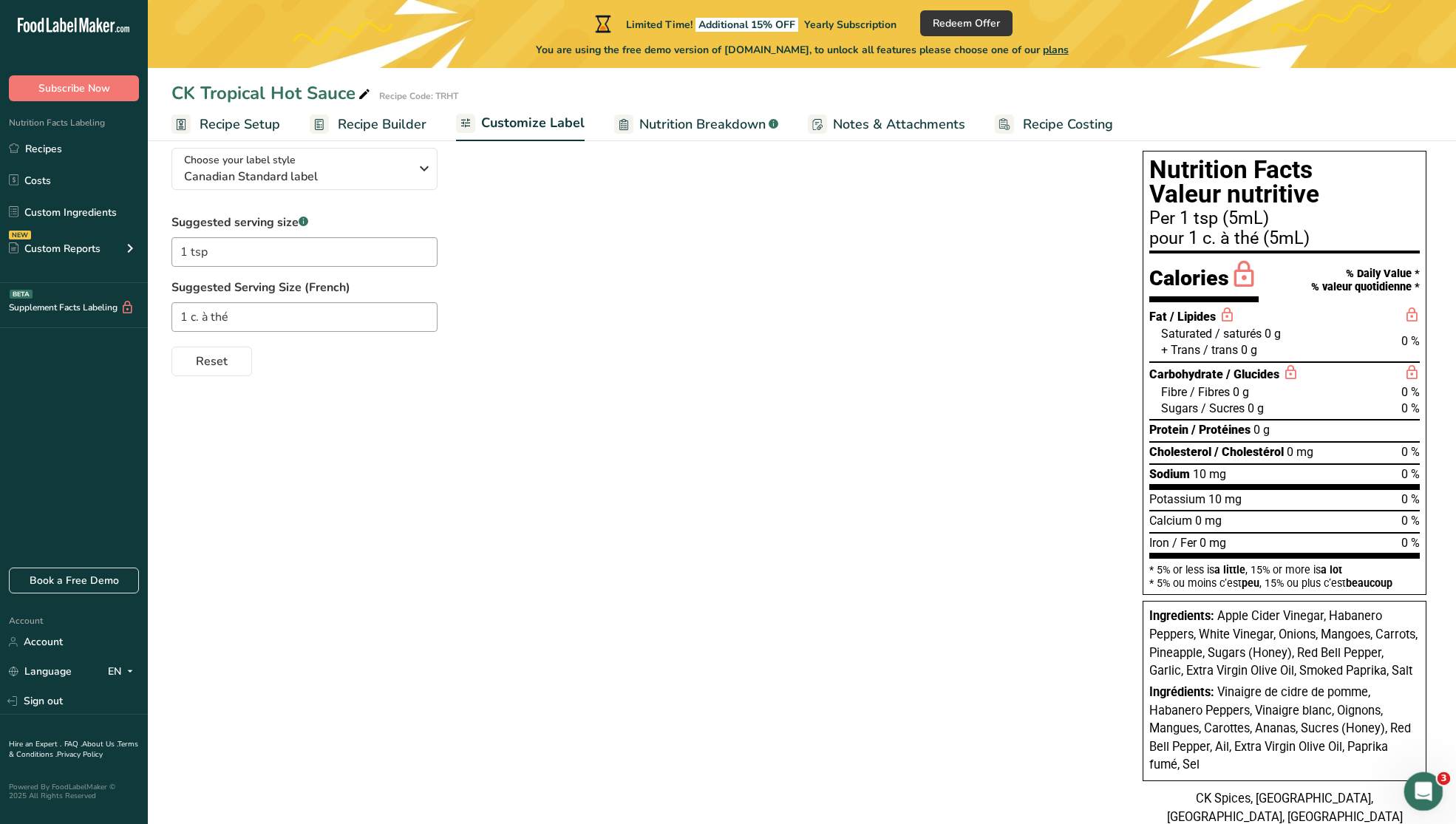
click at [1310, 741] on icon "Open Intercom Messenger" at bounding box center [1422, 789] width 24 height 24
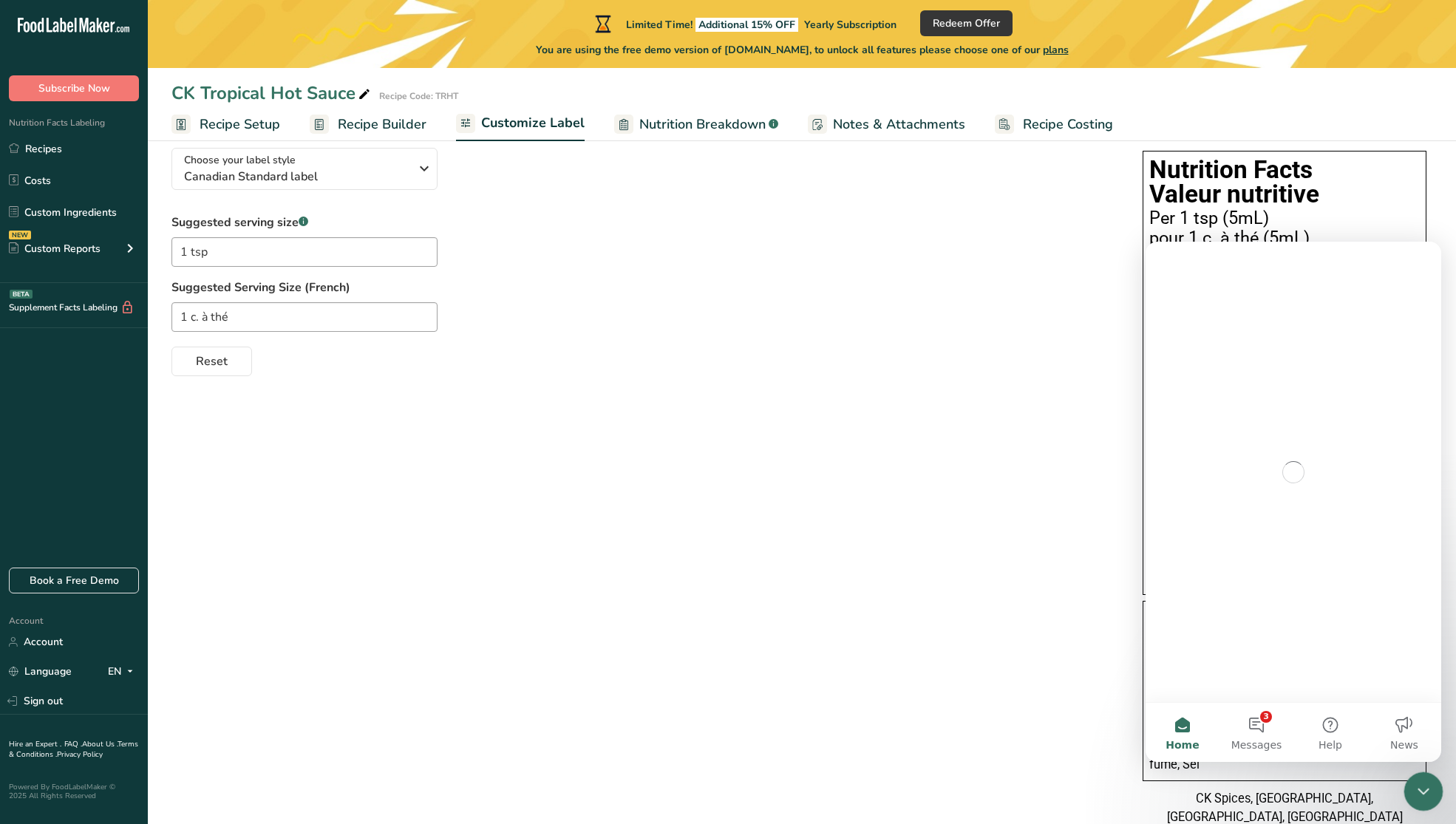
scroll to position [0, 0]
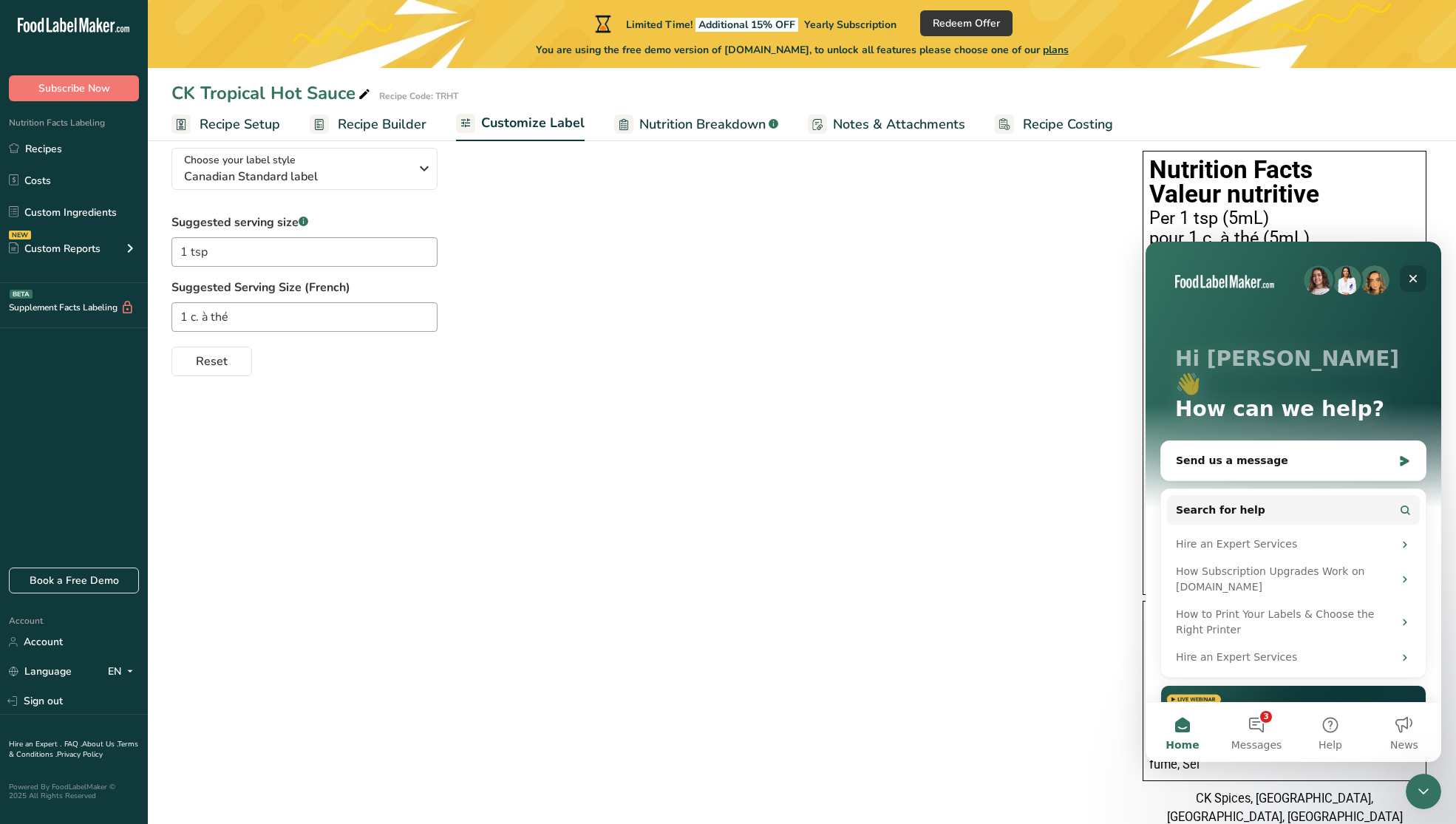
click at [1310, 279] on icon "Close" at bounding box center [1414, 279] width 12 height 12
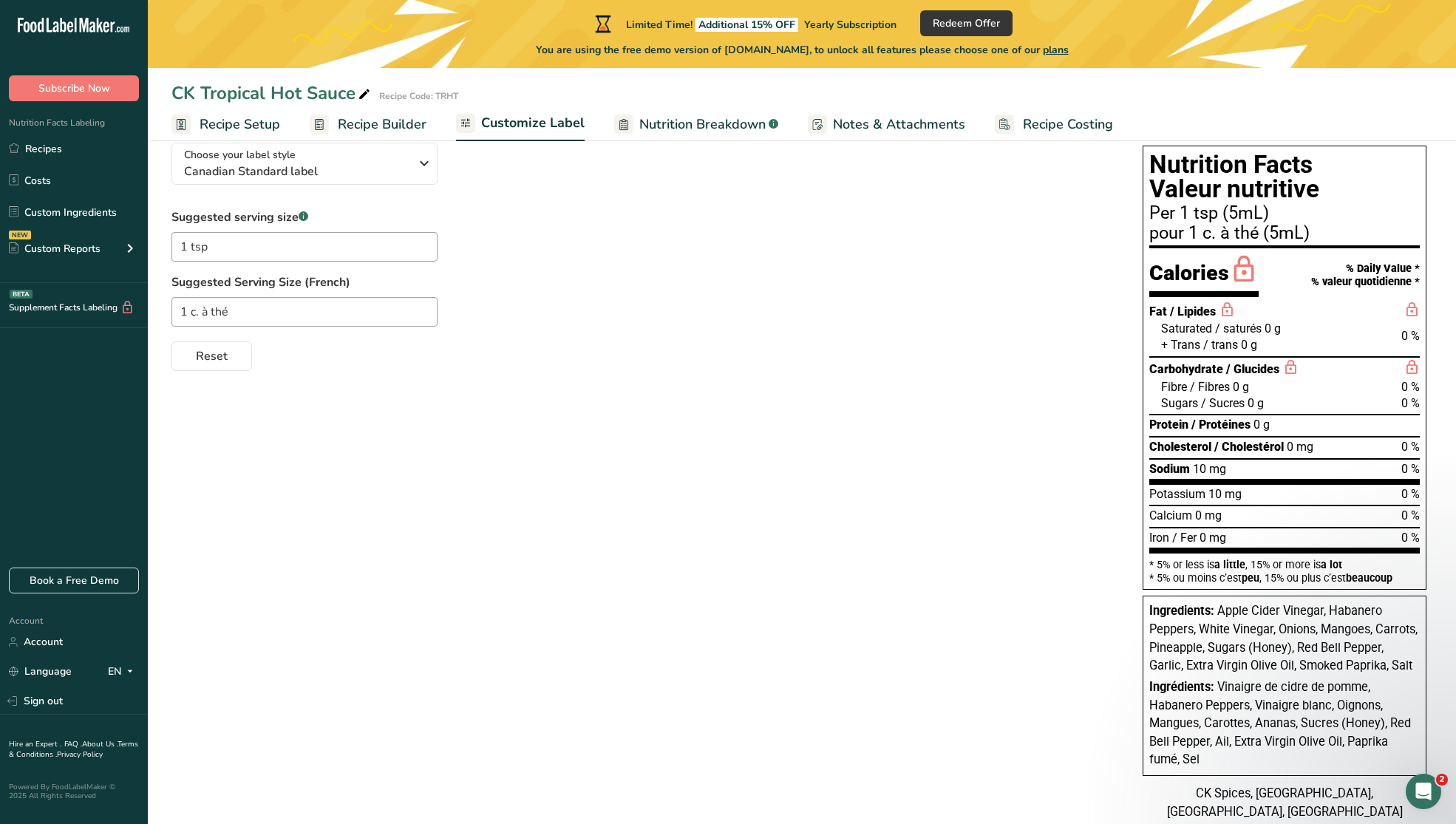
scroll to position [121, 0]
click at [1171, 271] on div "Calories" at bounding box center [1205, 275] width 110 height 43
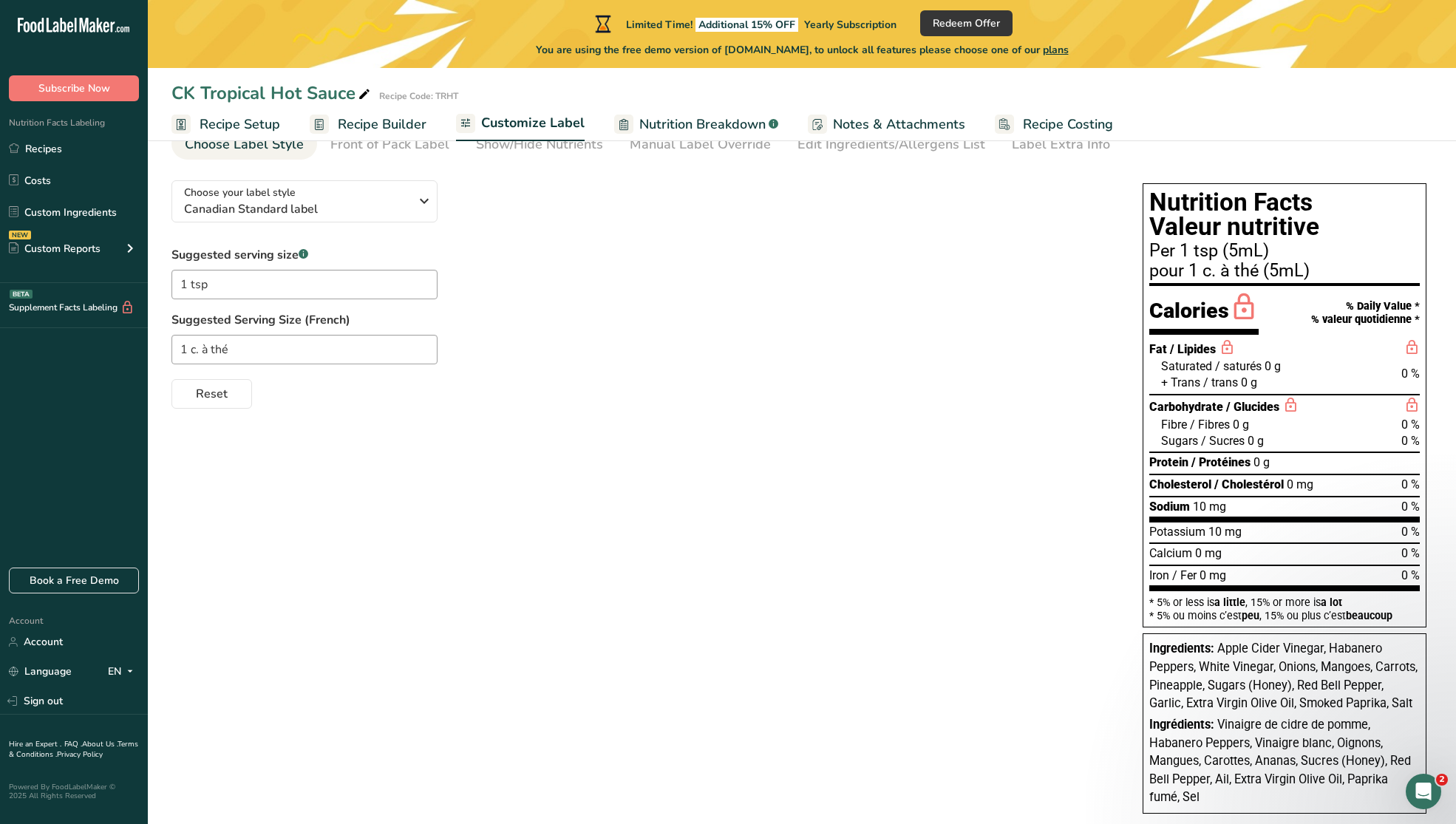
scroll to position [0, 0]
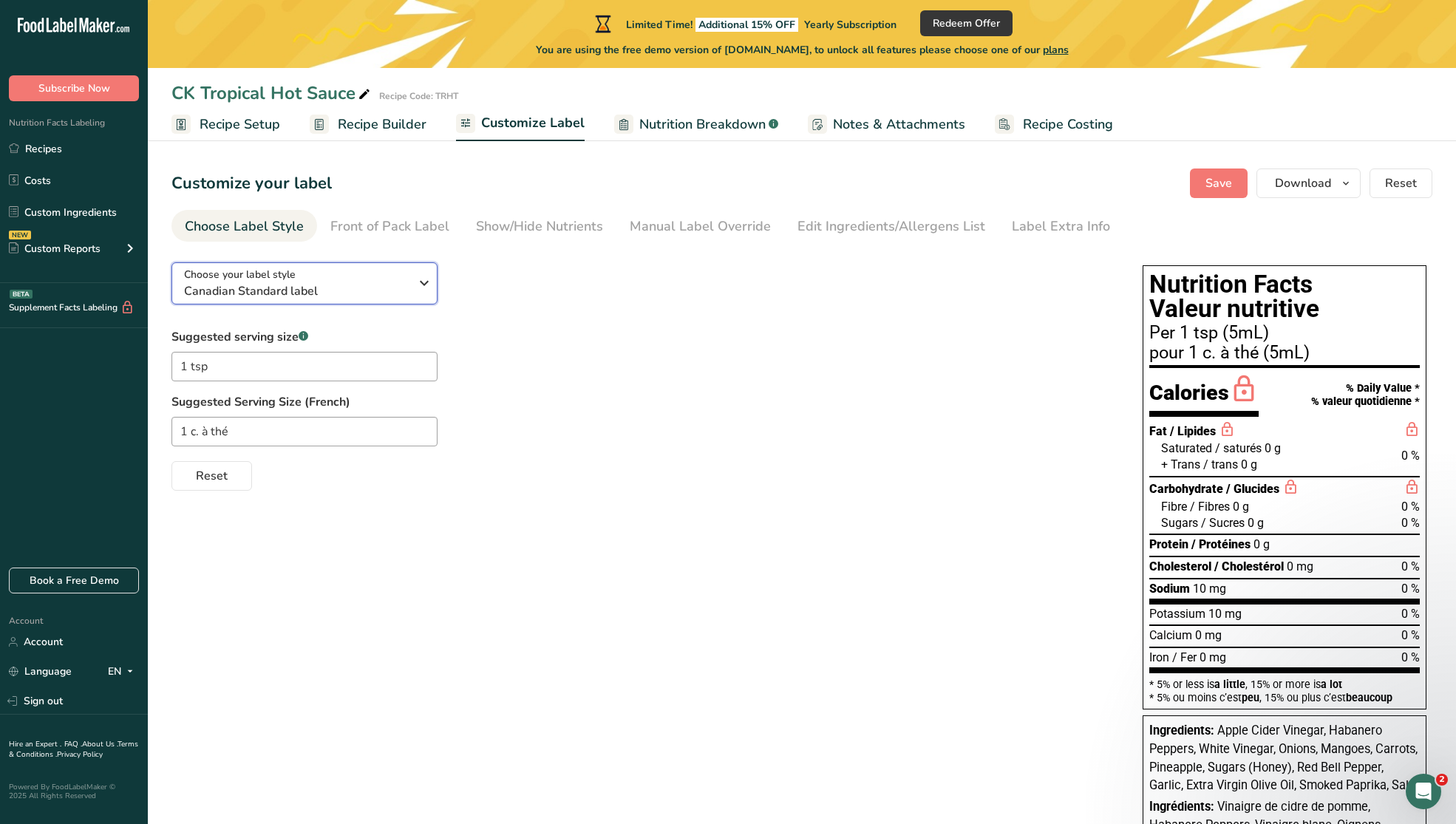
click at [348, 279] on div "Choose your label style Canadian Standard label" at bounding box center [297, 283] width 225 height 33
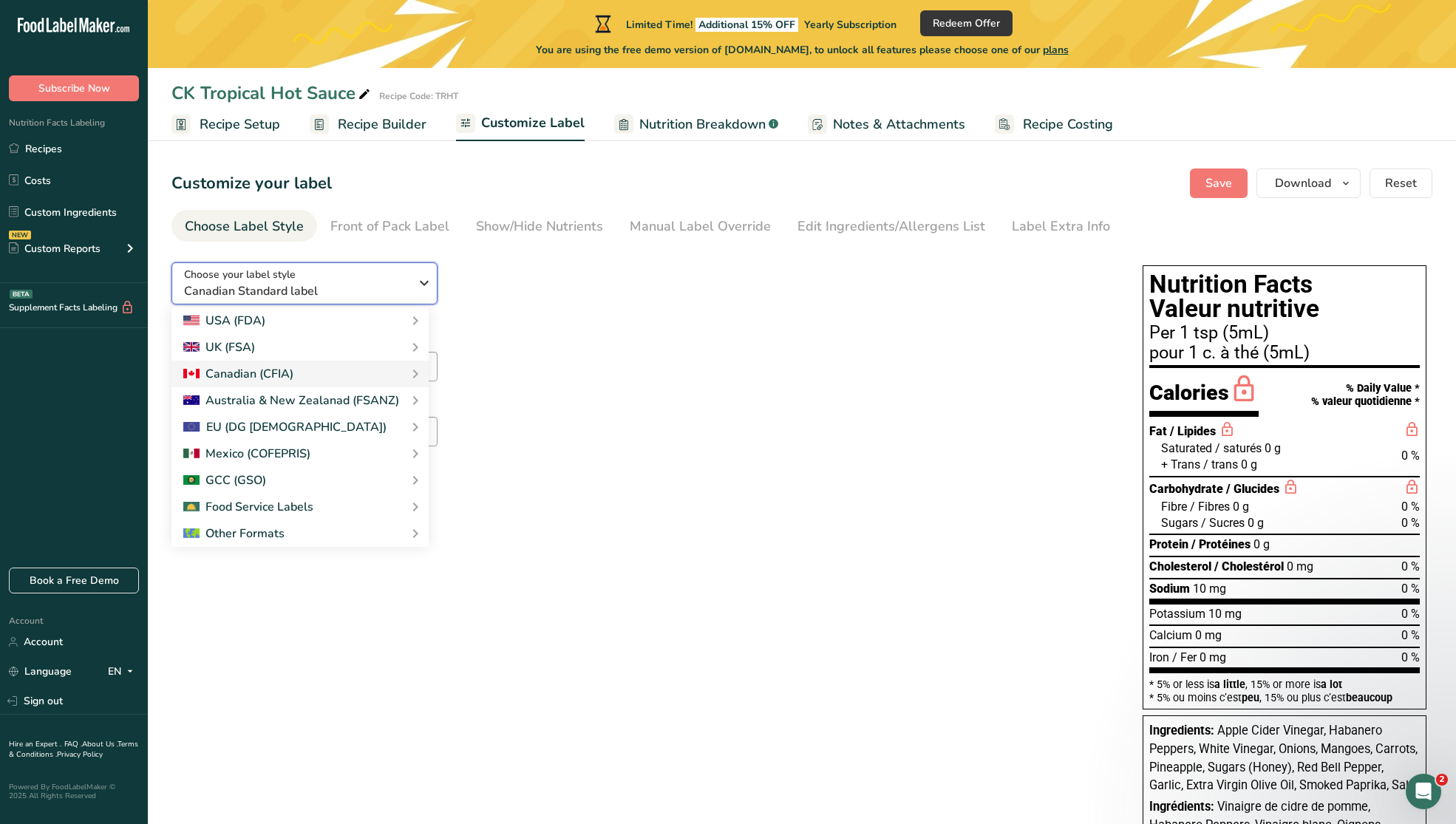
click at [348, 279] on div "Choose your label style Canadian Standard label" at bounding box center [297, 283] width 225 height 33
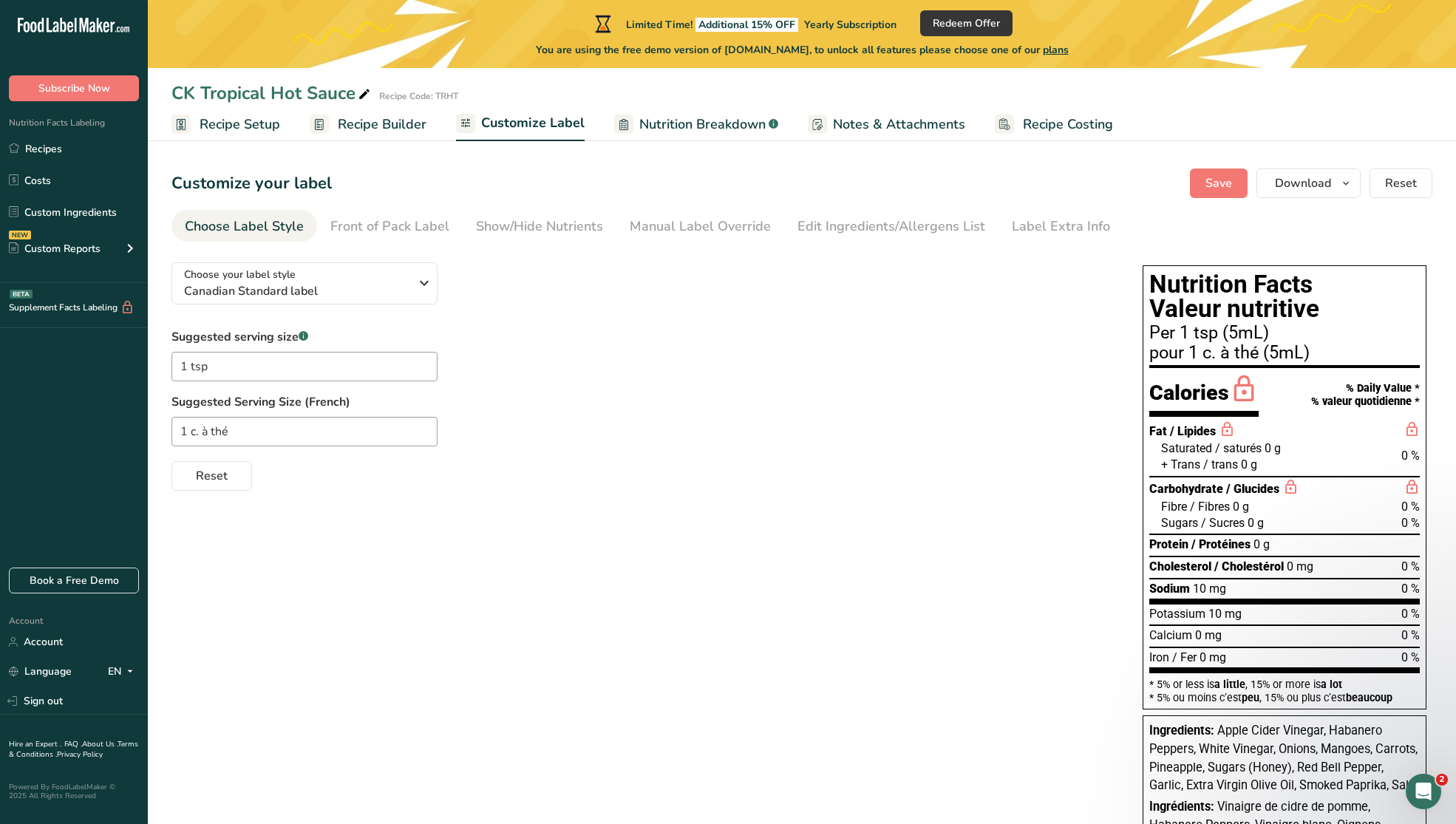
click at [696, 337] on div "Suggested serving size .a-a{fill:#347362;}.b-a{fill:#fff;} 1 tsp Suggested Serv…" at bounding box center [642, 409] width 942 height 162
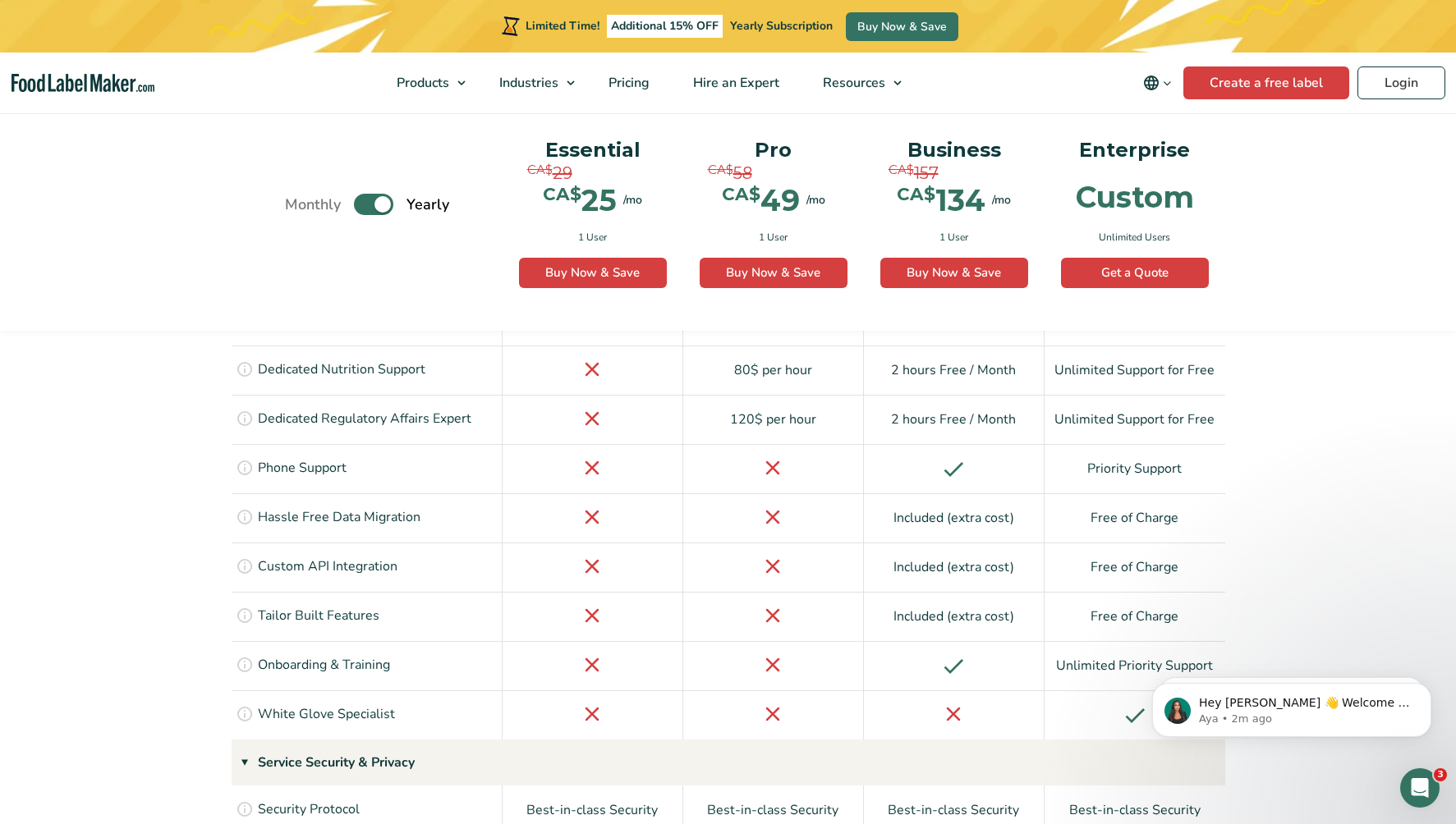
click at [386, 210] on label "Toggle" at bounding box center [374, 205] width 40 height 21
click at [299, 210] on input "Toggle" at bounding box center [293, 204] width 11 height 11
checkbox input "false"
